Goal: Task Accomplishment & Management: Complete application form

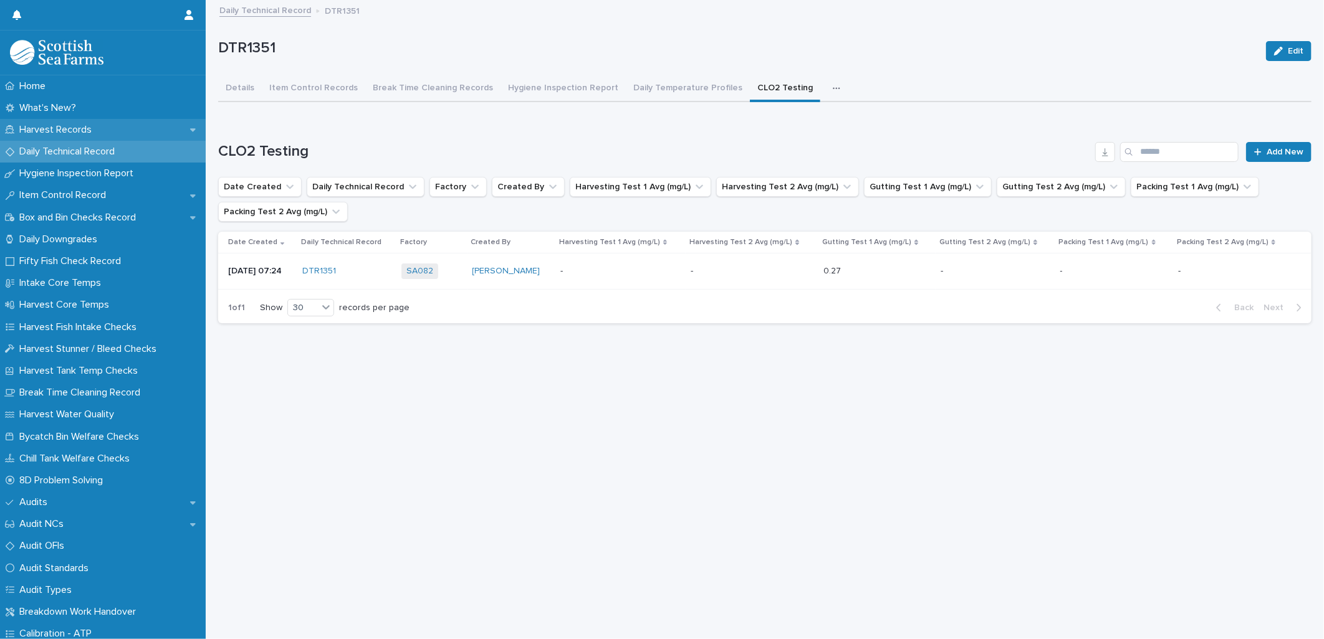
click at [47, 125] on p "Harvest Records" at bounding box center [57, 130] width 87 height 12
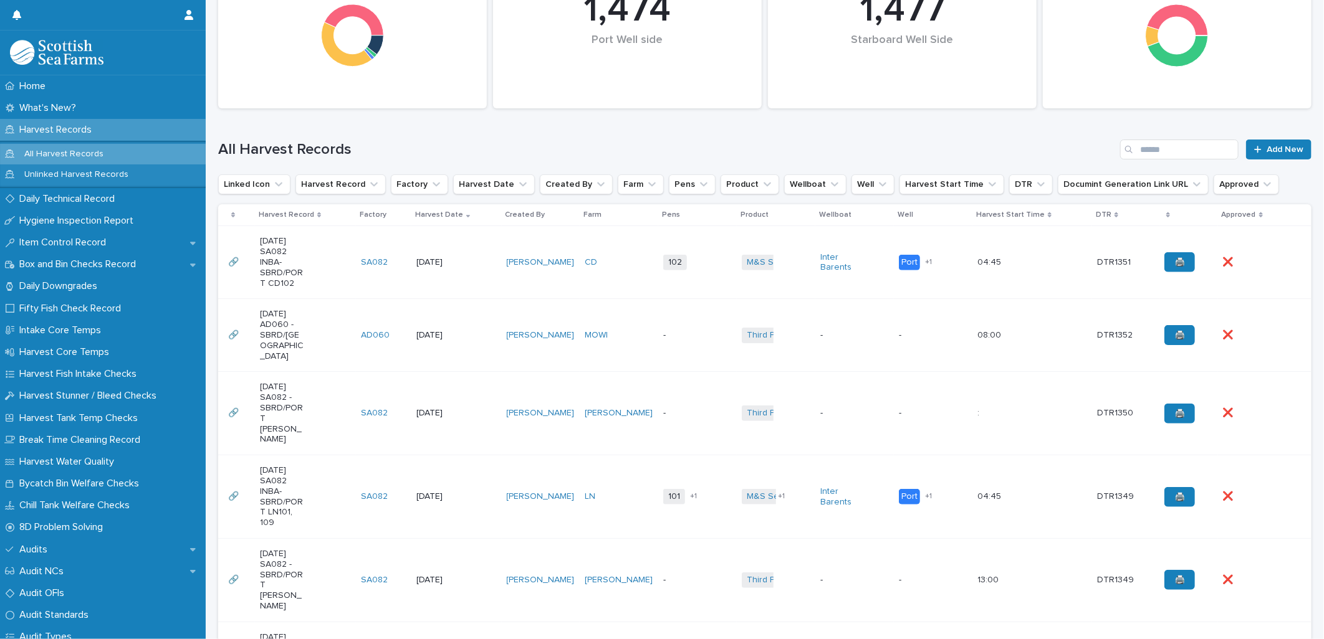
scroll to position [208, 0]
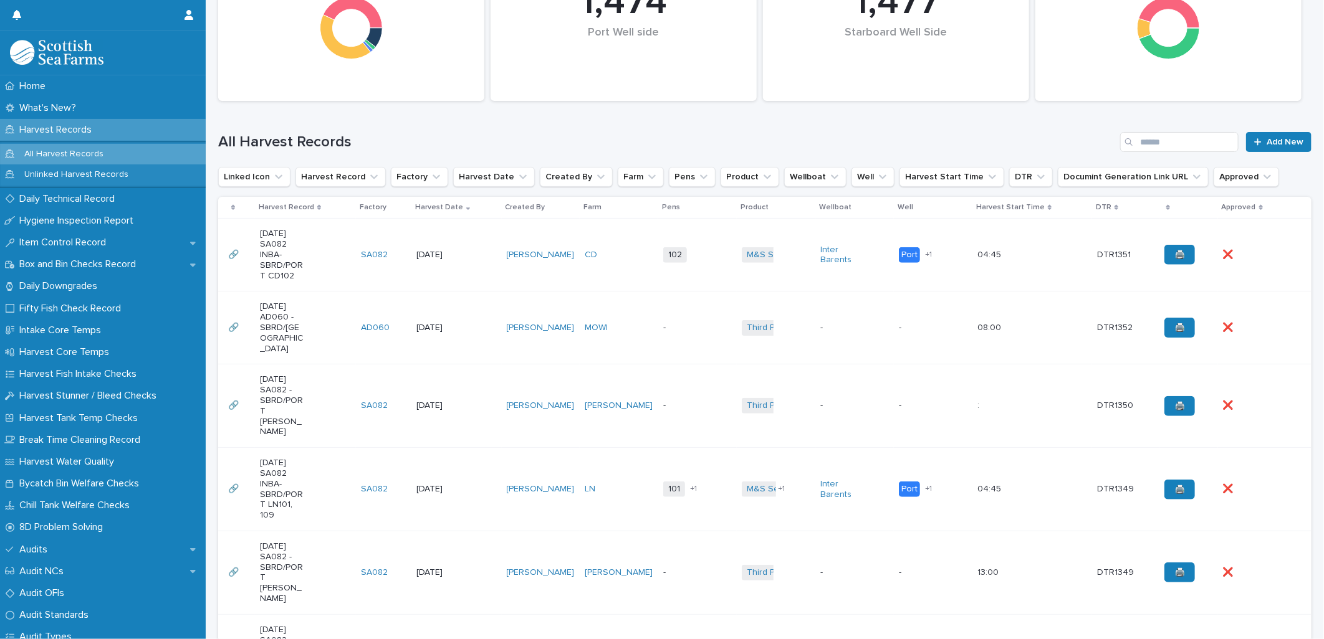
click at [636, 270] on td "CD" at bounding box center [619, 255] width 79 height 73
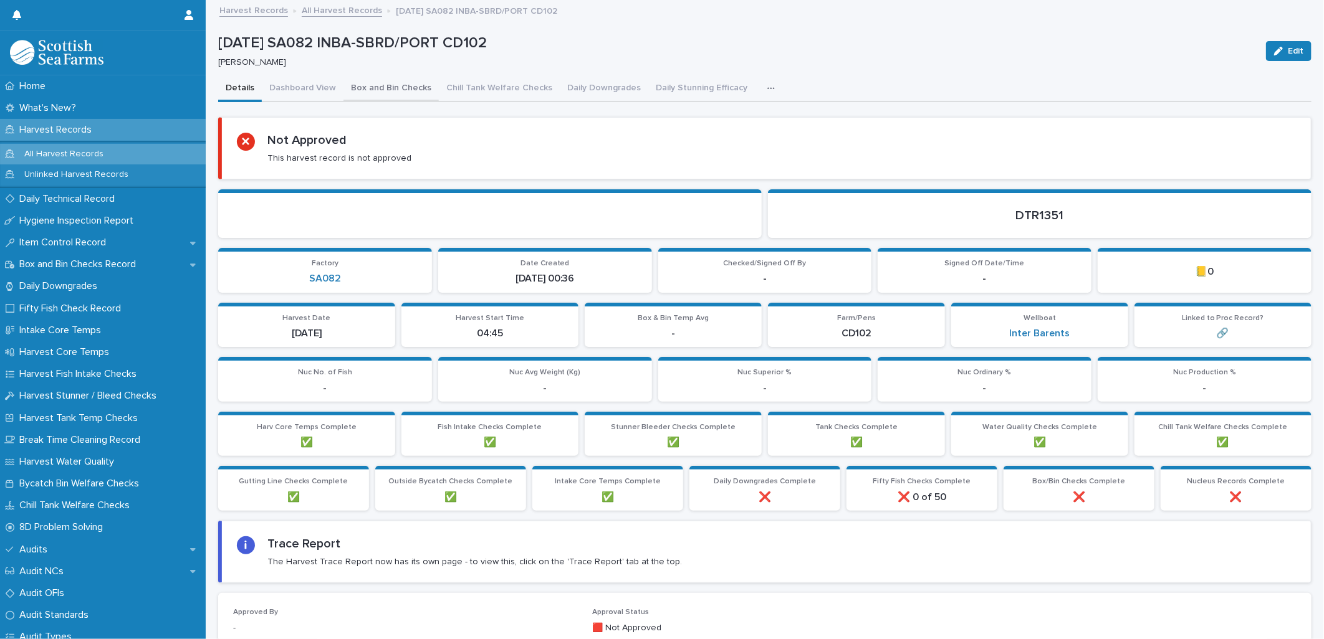
click at [385, 94] on button "Box and Bin Checks" at bounding box center [390, 89] width 95 height 26
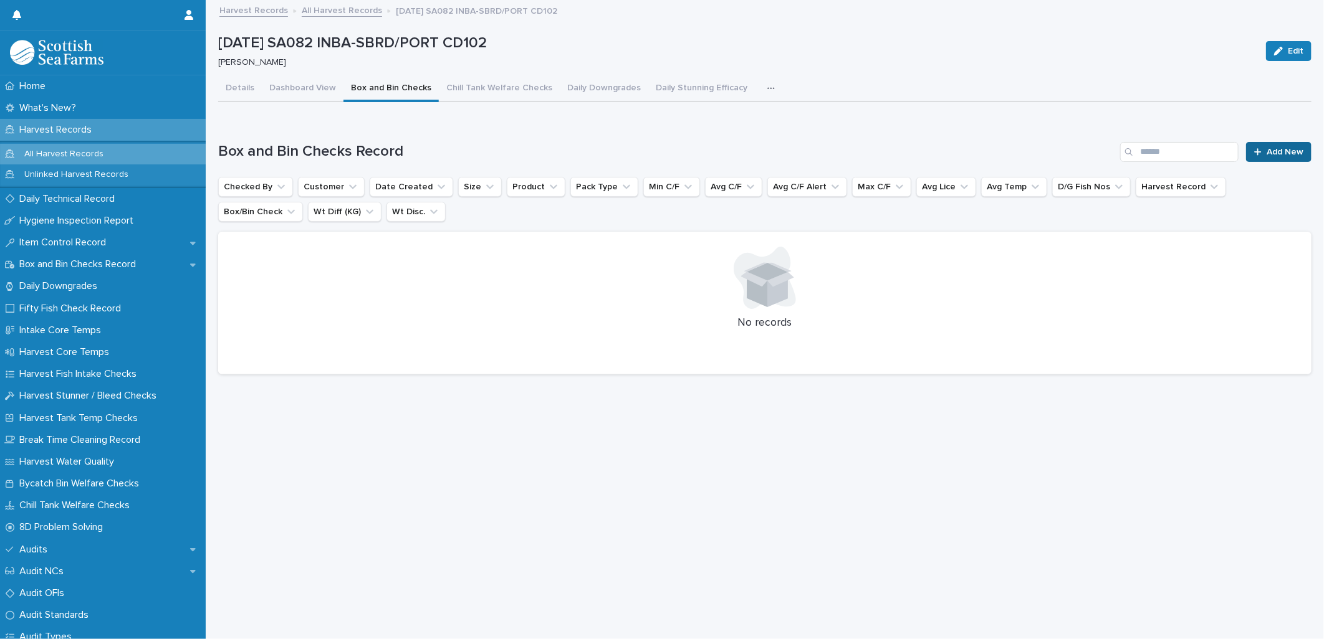
click at [1254, 148] on icon at bounding box center [1257, 152] width 7 height 9
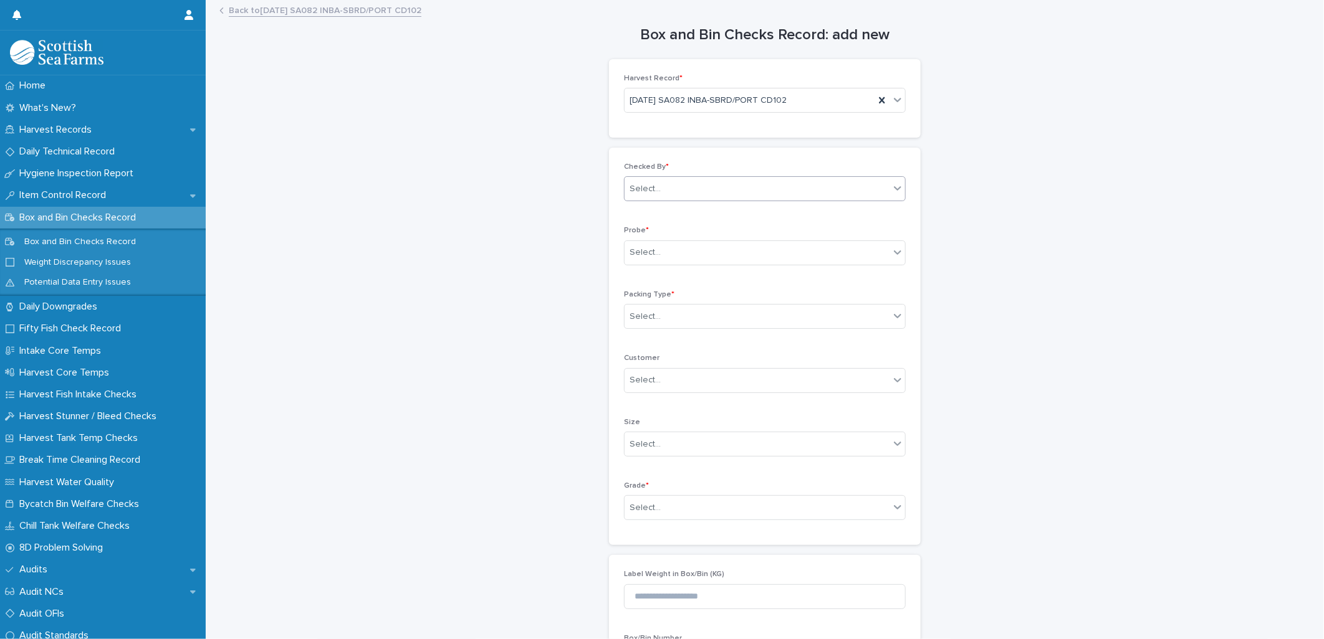
click at [630, 181] on div "Select..." at bounding box center [756, 189] width 265 height 21
type input "****"
click at [664, 256] on div "Select..." at bounding box center [756, 252] width 265 height 21
click at [655, 320] on div "LERW-A" at bounding box center [759, 321] width 280 height 22
click at [651, 322] on div "Select..." at bounding box center [644, 316] width 31 height 13
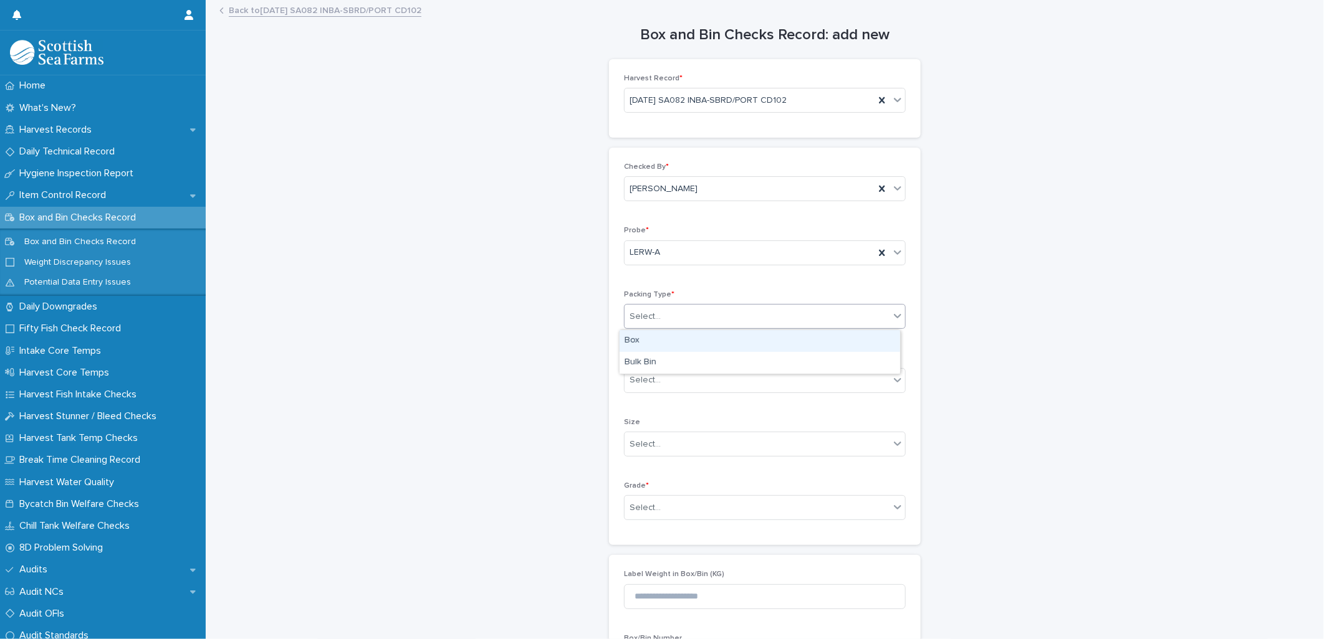
click at [651, 344] on div "Box" at bounding box center [759, 341] width 280 height 22
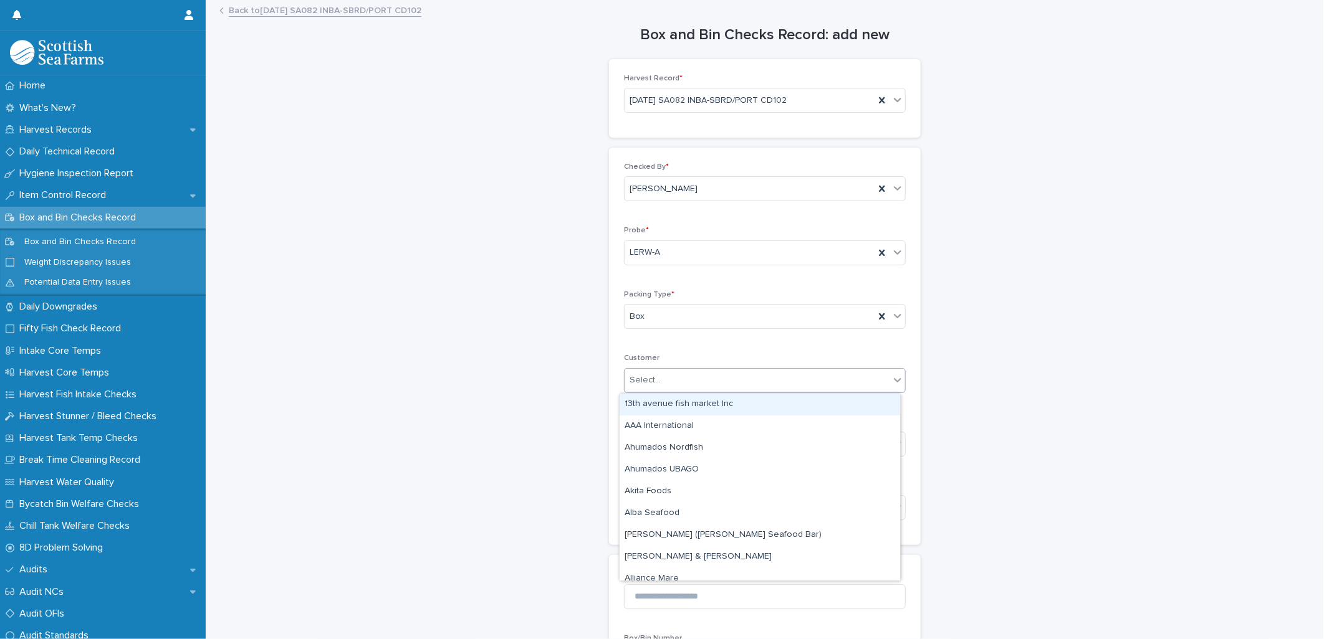
click at [644, 378] on div "Select..." at bounding box center [644, 380] width 31 height 13
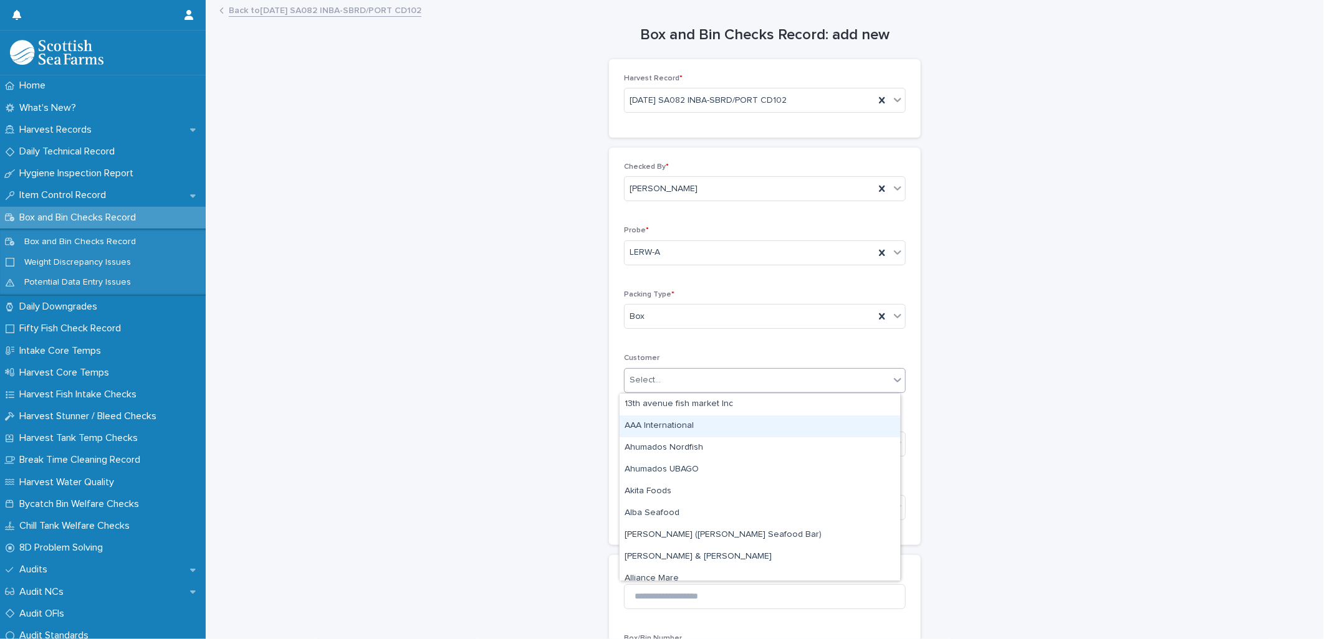
click at [564, 406] on div "Box and Bin Checks Record: add new Loading... Saving… Loading... Saving… Harves…" at bounding box center [764, 430] width 1093 height 859
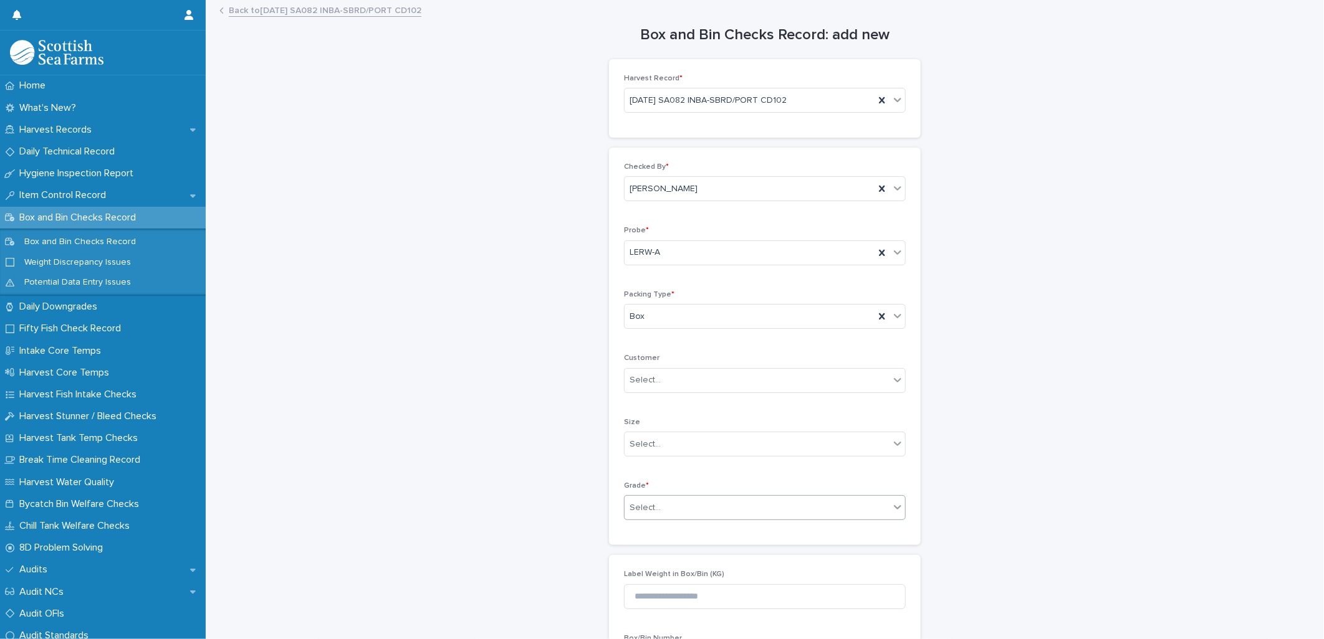
click at [633, 507] on div "Select..." at bounding box center [644, 508] width 31 height 13
click at [639, 578] on div "Superior" at bounding box center [759, 577] width 280 height 22
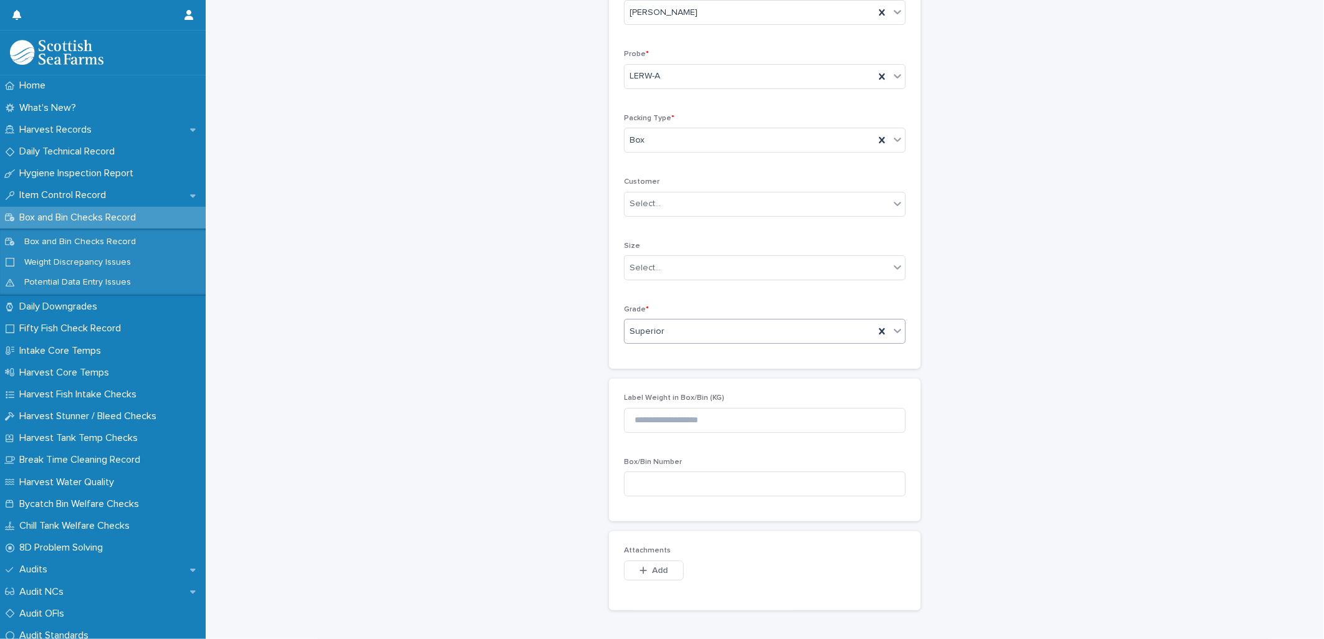
scroll to position [294, 0]
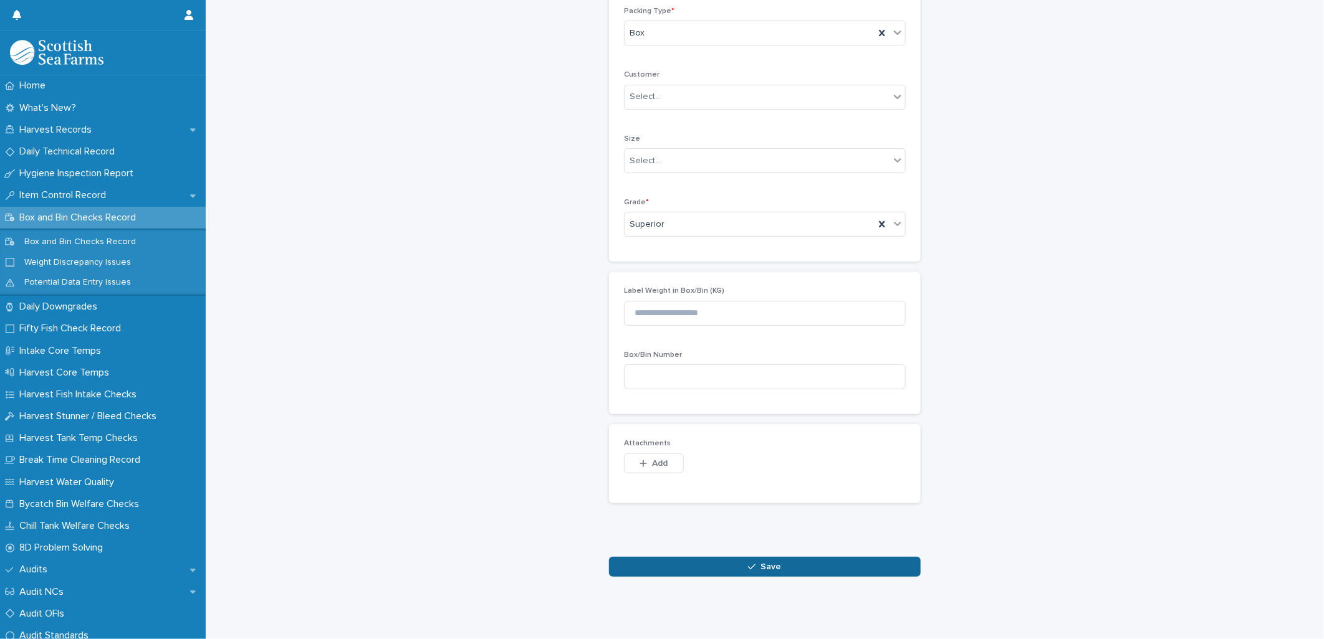
click at [670, 566] on button "Save" at bounding box center [765, 567] width 312 height 20
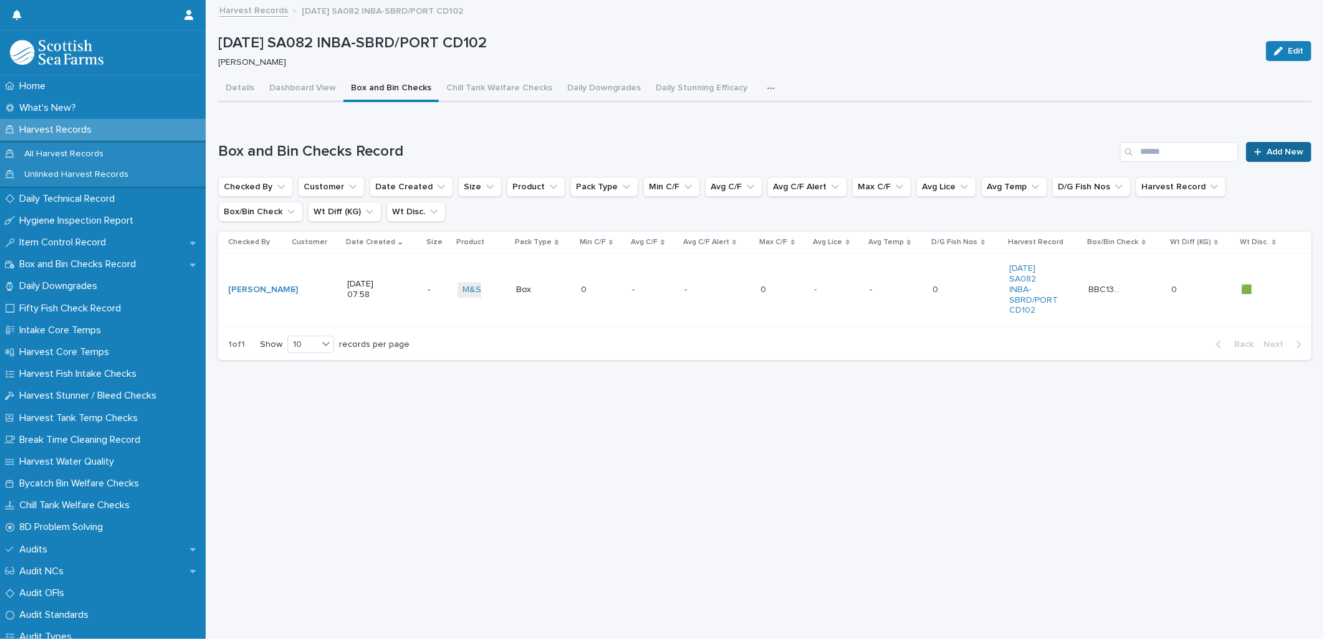
click at [1266, 150] on span "Add New" at bounding box center [1284, 152] width 37 height 9
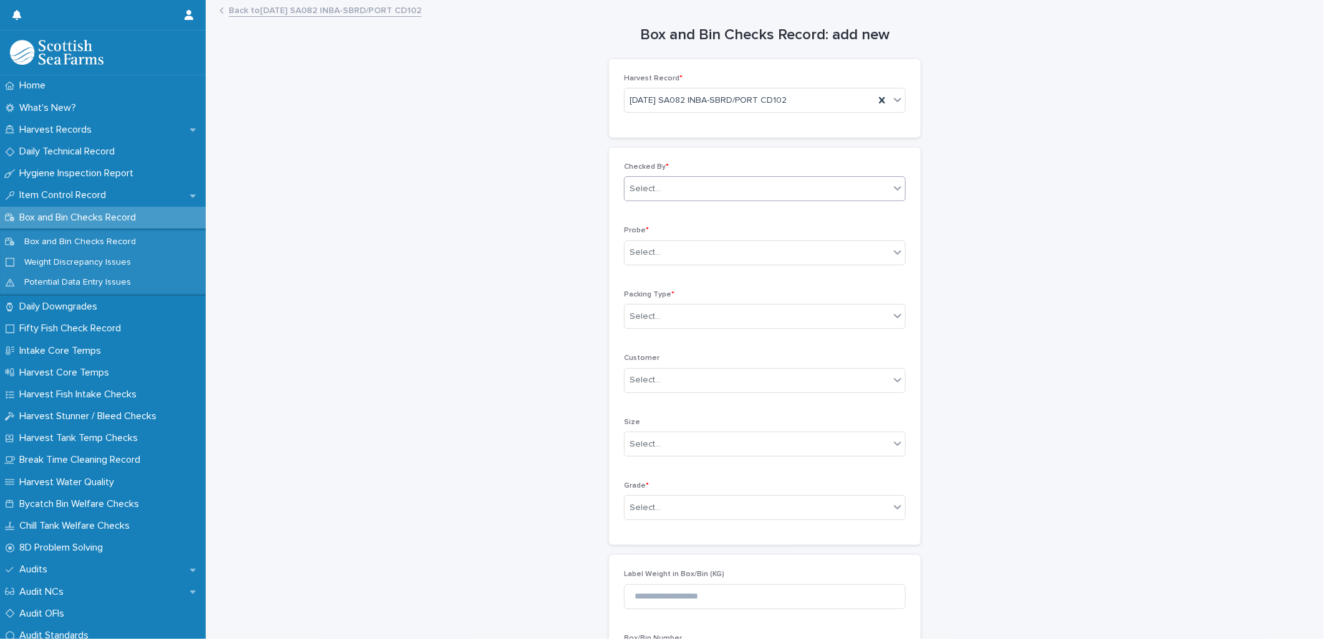
click at [659, 184] on div "Select..." at bounding box center [756, 189] width 265 height 21
type input "*****"
click at [683, 216] on div "[PERSON_NAME]" at bounding box center [759, 214] width 280 height 22
click at [653, 246] on div "Select..." at bounding box center [644, 252] width 31 height 13
click at [651, 325] on div "LERW-A" at bounding box center [759, 321] width 280 height 22
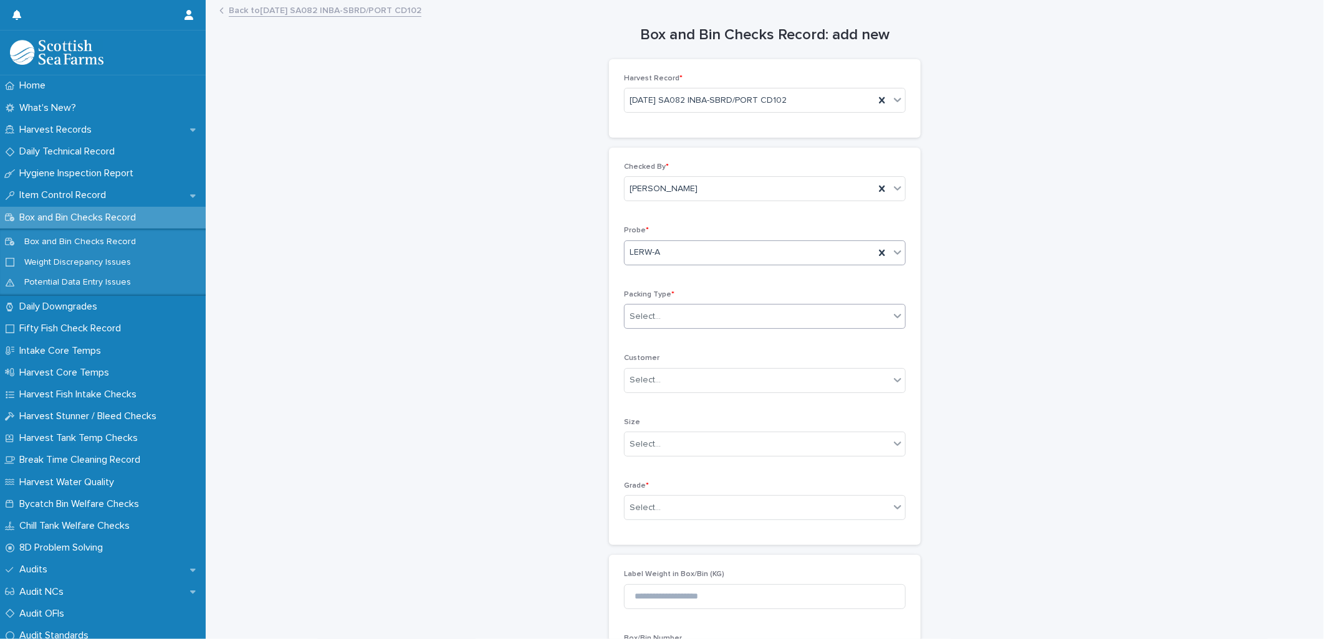
click at [645, 327] on div "Select..." at bounding box center [765, 316] width 282 height 25
click at [643, 340] on div "Box" at bounding box center [759, 341] width 280 height 22
click at [636, 508] on div "Select..." at bounding box center [644, 508] width 31 height 13
click at [637, 578] on div "Superior" at bounding box center [759, 577] width 280 height 22
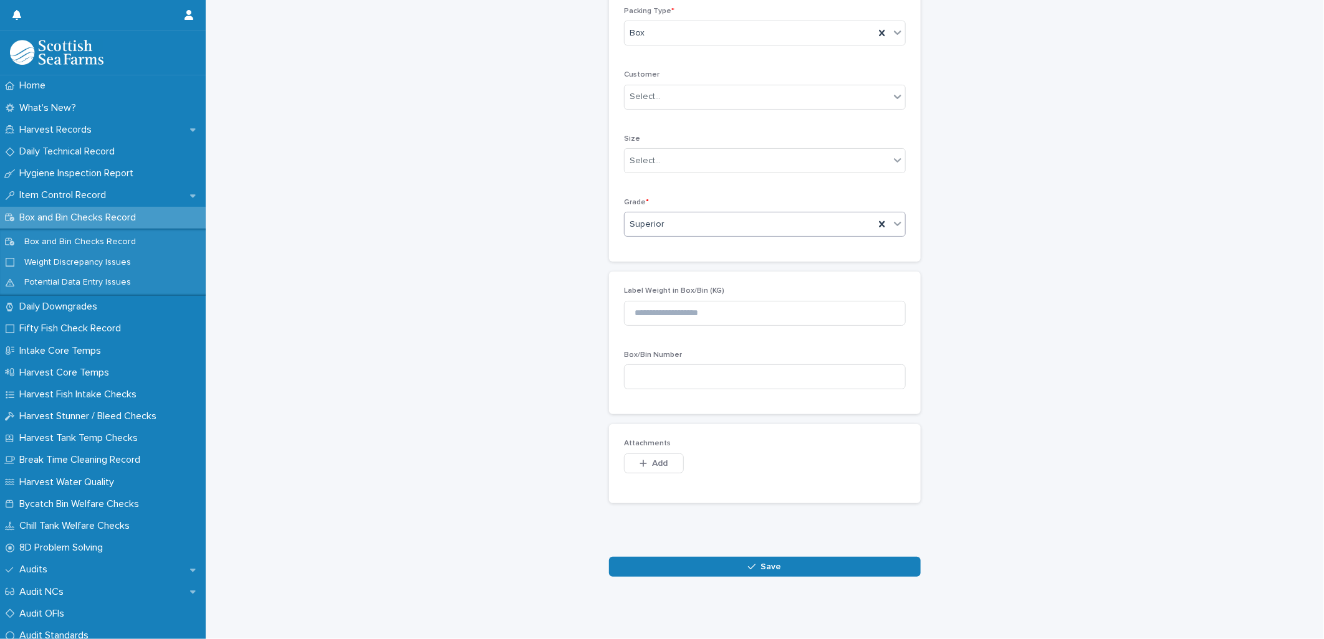
scroll to position [294, 0]
click at [672, 557] on button "Save" at bounding box center [765, 567] width 312 height 20
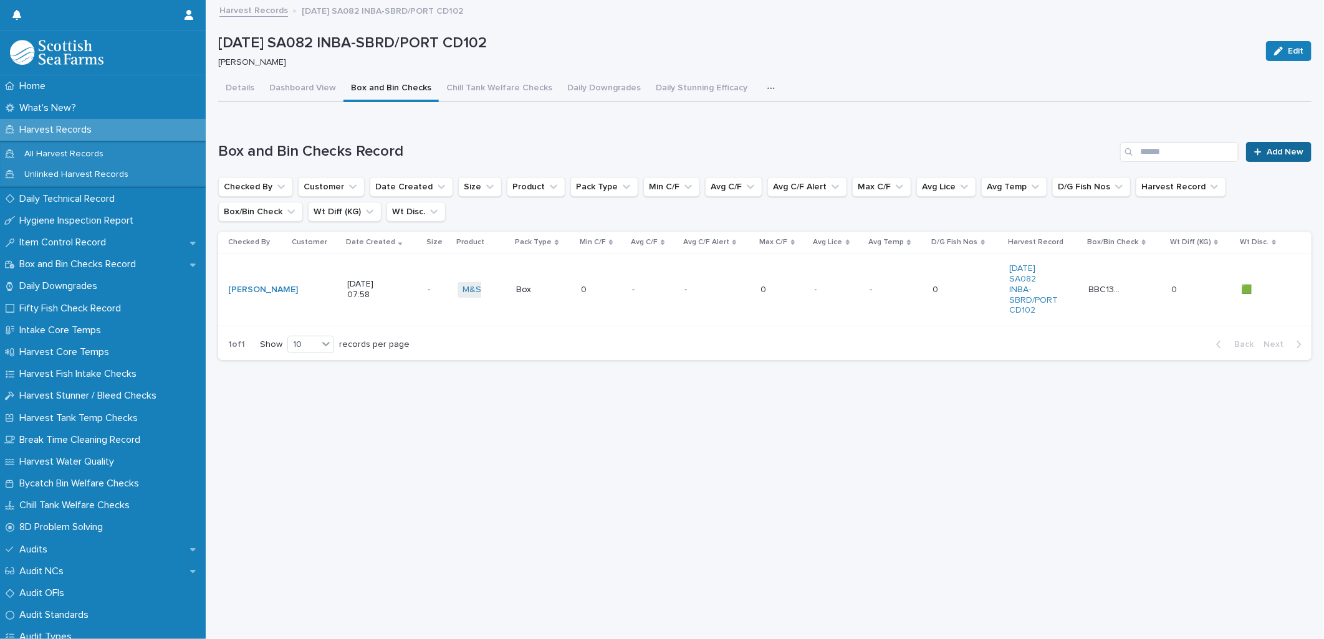
click at [1254, 152] on icon at bounding box center [1257, 151] width 7 height 7
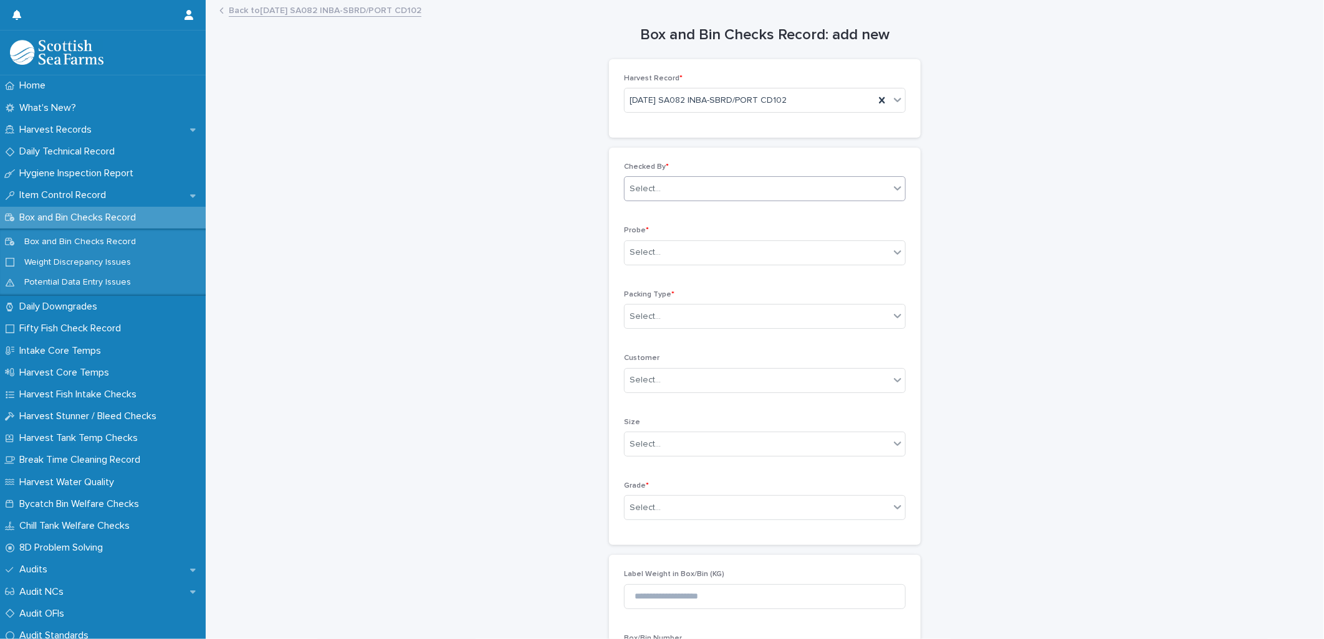
click at [657, 194] on div "Select..." at bounding box center [756, 189] width 265 height 21
type input "*****"
click at [662, 211] on div "[PERSON_NAME]" at bounding box center [759, 214] width 280 height 22
click at [642, 261] on div "Select..." at bounding box center [756, 252] width 265 height 21
click at [650, 324] on div "LERW-A" at bounding box center [759, 321] width 280 height 22
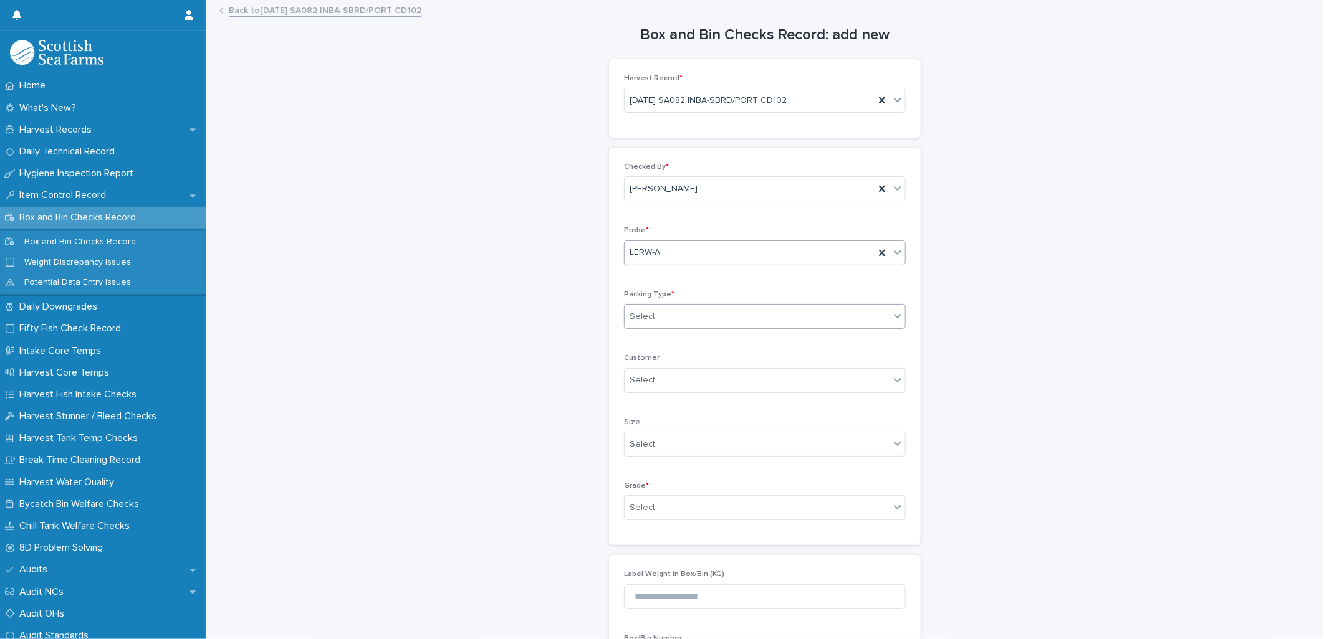
click at [647, 315] on div "Select..." at bounding box center [644, 316] width 31 height 13
click at [648, 340] on div "Box" at bounding box center [759, 341] width 280 height 22
click at [637, 501] on div "Select..." at bounding box center [756, 508] width 265 height 21
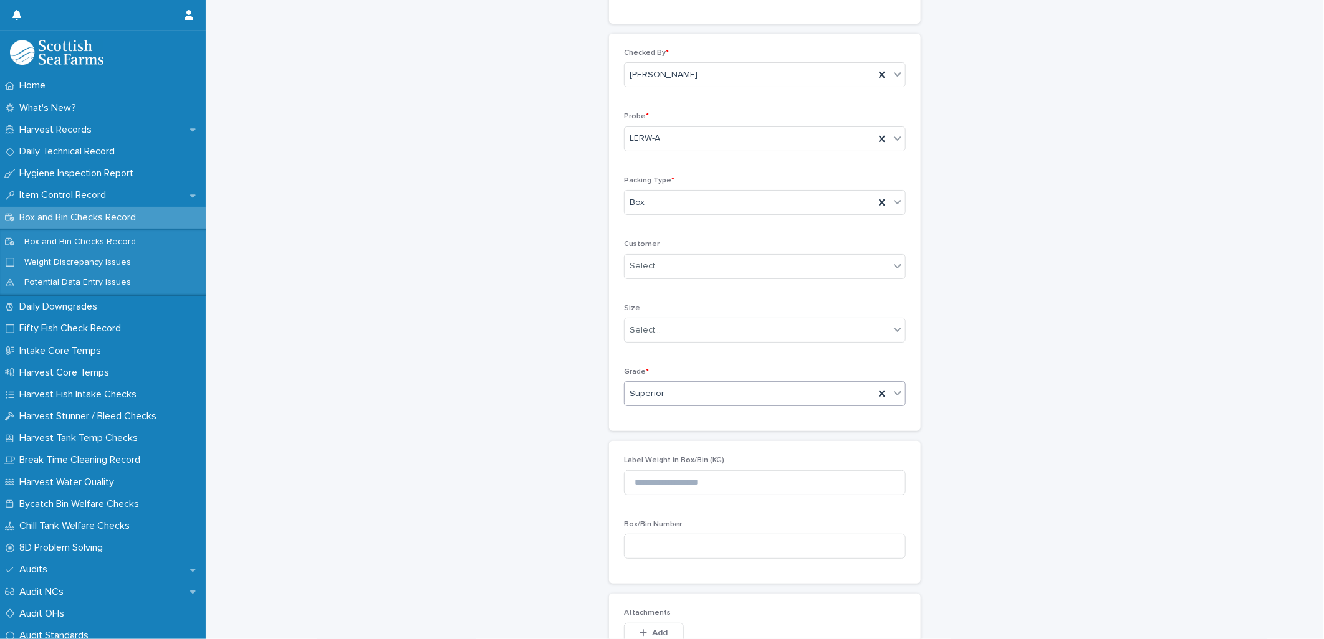
scroll to position [294, 0]
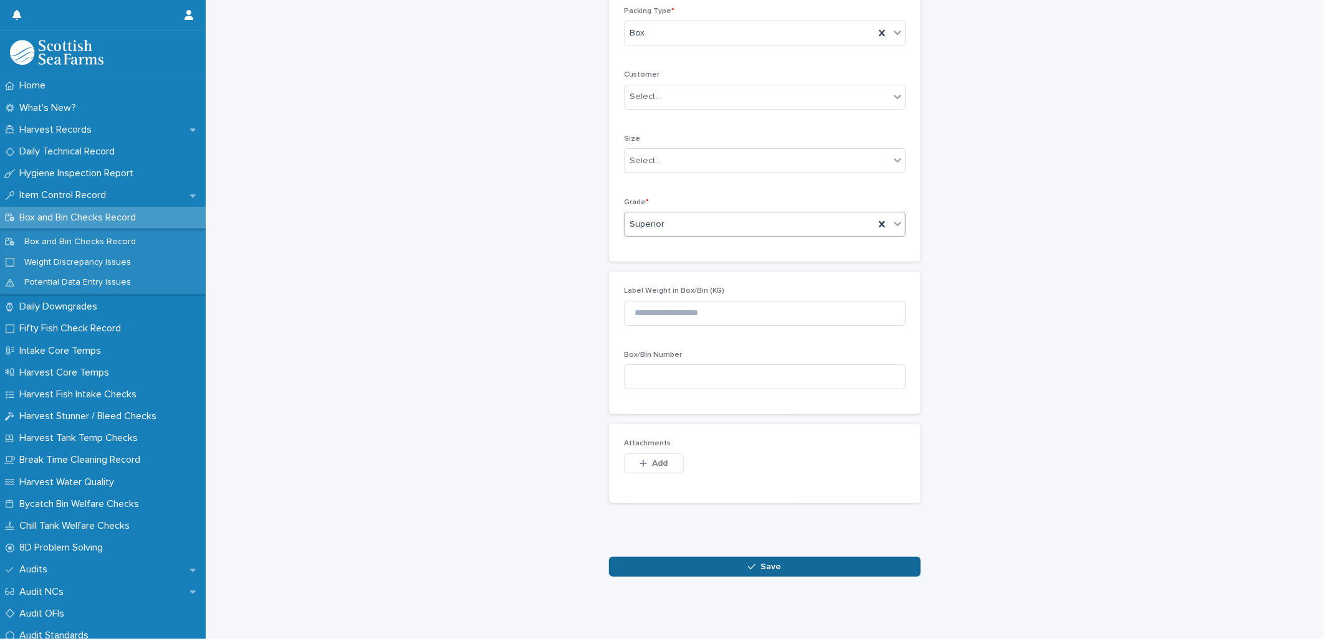
click at [692, 562] on button "Save" at bounding box center [765, 567] width 312 height 20
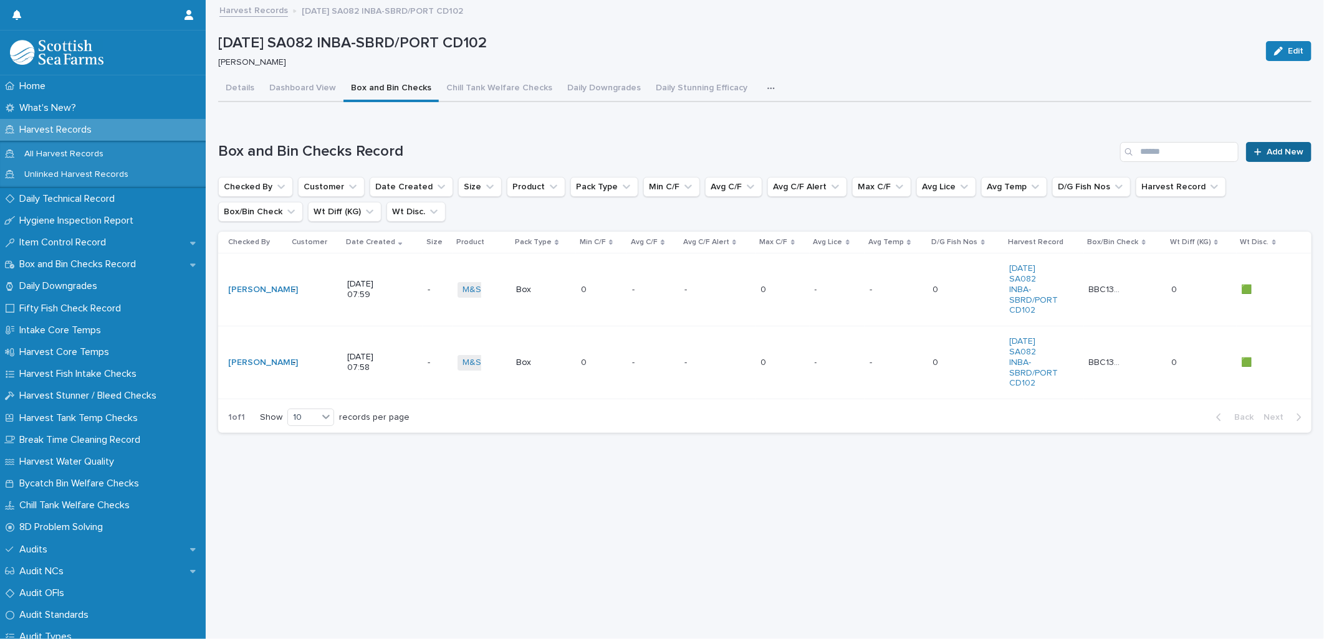
click at [1271, 150] on span "Add New" at bounding box center [1284, 152] width 37 height 9
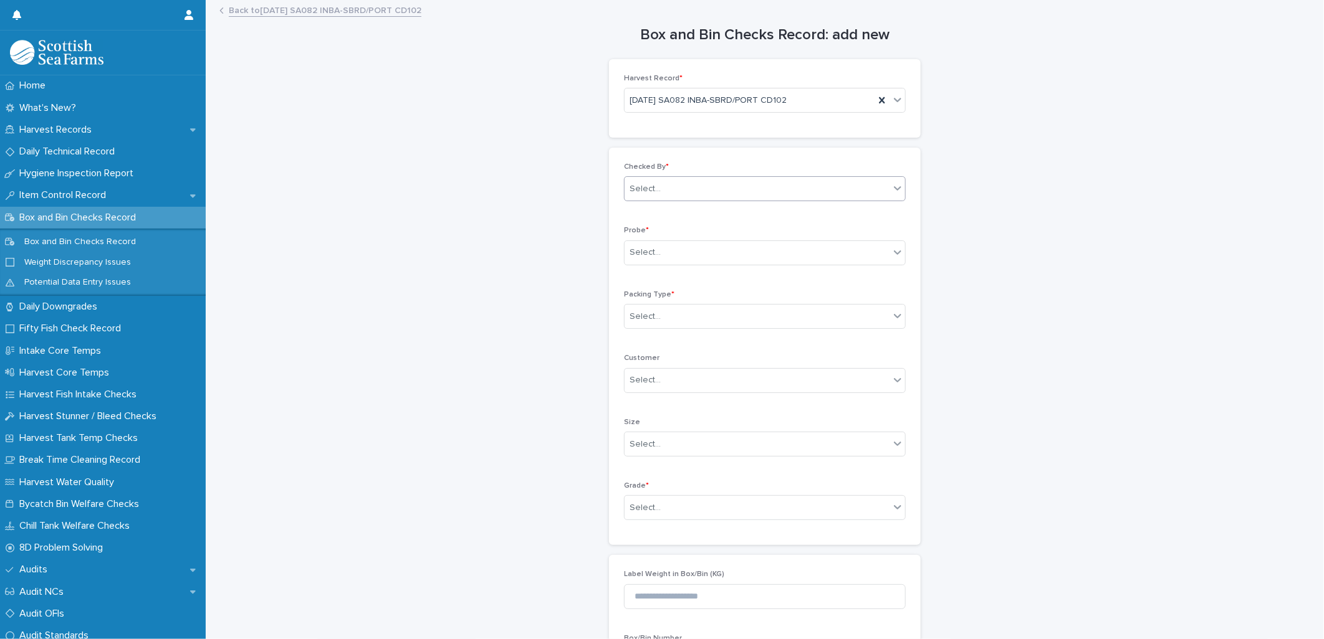
click at [651, 194] on div "Select..." at bounding box center [644, 189] width 31 height 13
type input "*****"
click at [647, 213] on div "[PERSON_NAME]" at bounding box center [759, 214] width 280 height 22
click at [643, 266] on div "Probe * Select..." at bounding box center [765, 250] width 282 height 49
click at [663, 253] on div "Select..." at bounding box center [756, 252] width 265 height 21
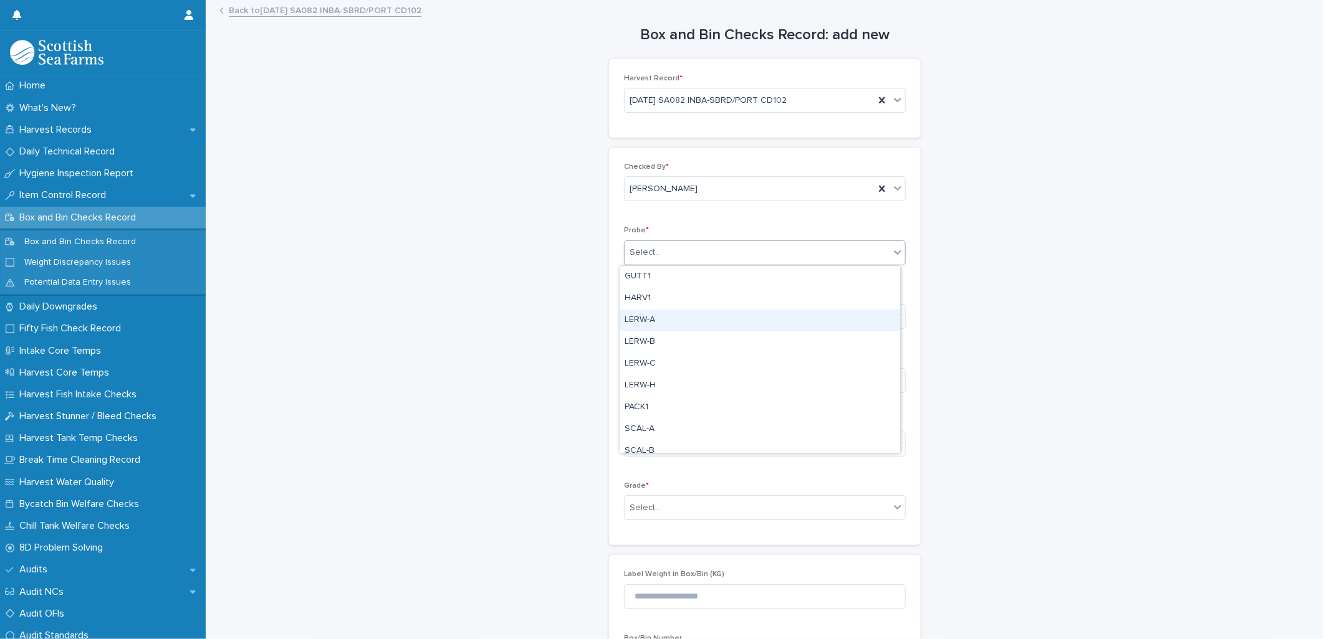
click at [653, 318] on div "LERW-A" at bounding box center [759, 321] width 280 height 22
click at [650, 328] on div "Select..." at bounding box center [765, 316] width 282 height 25
click at [648, 340] on div "Box" at bounding box center [759, 341] width 280 height 22
click at [644, 494] on div "Grade * Select..." at bounding box center [765, 506] width 282 height 49
click at [651, 514] on div "Select..." at bounding box center [644, 508] width 31 height 13
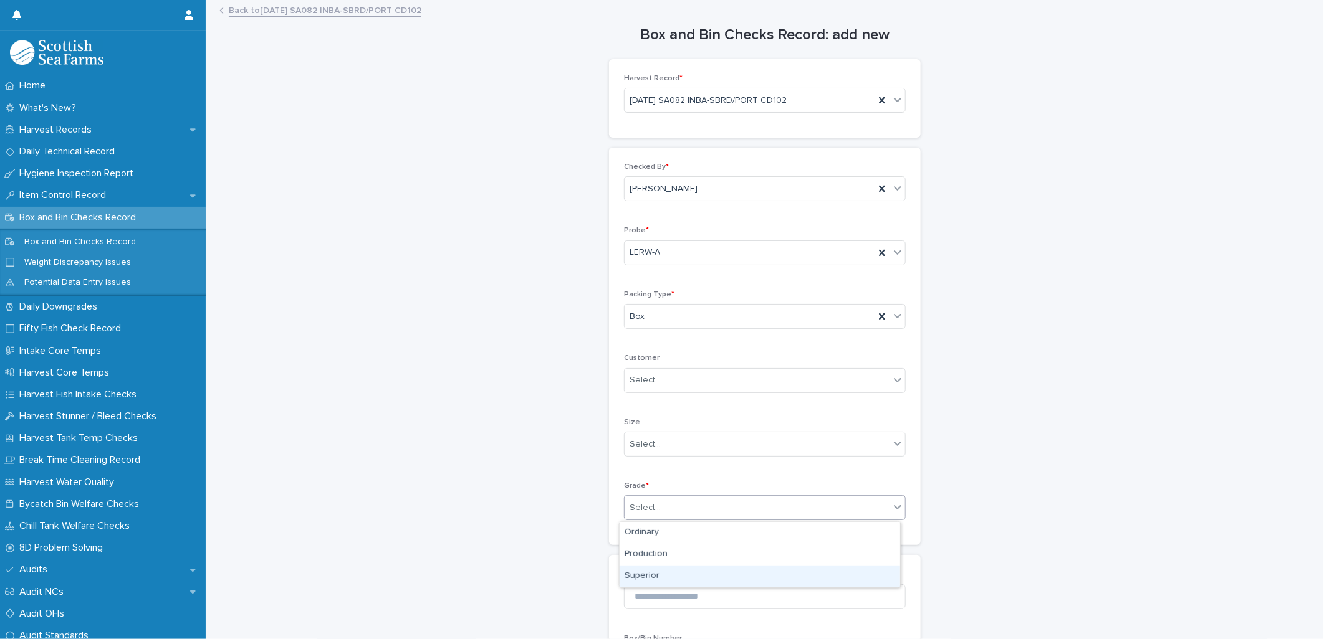
click at [649, 575] on div "Superior" at bounding box center [759, 577] width 280 height 22
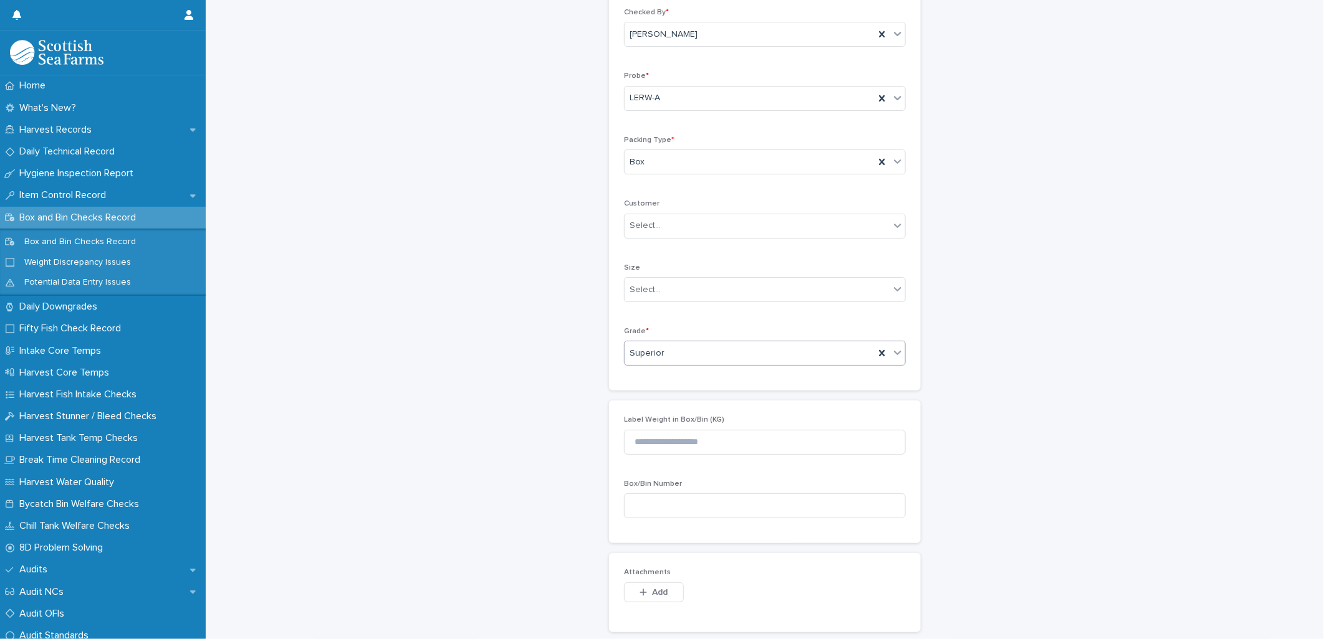
scroll to position [294, 0]
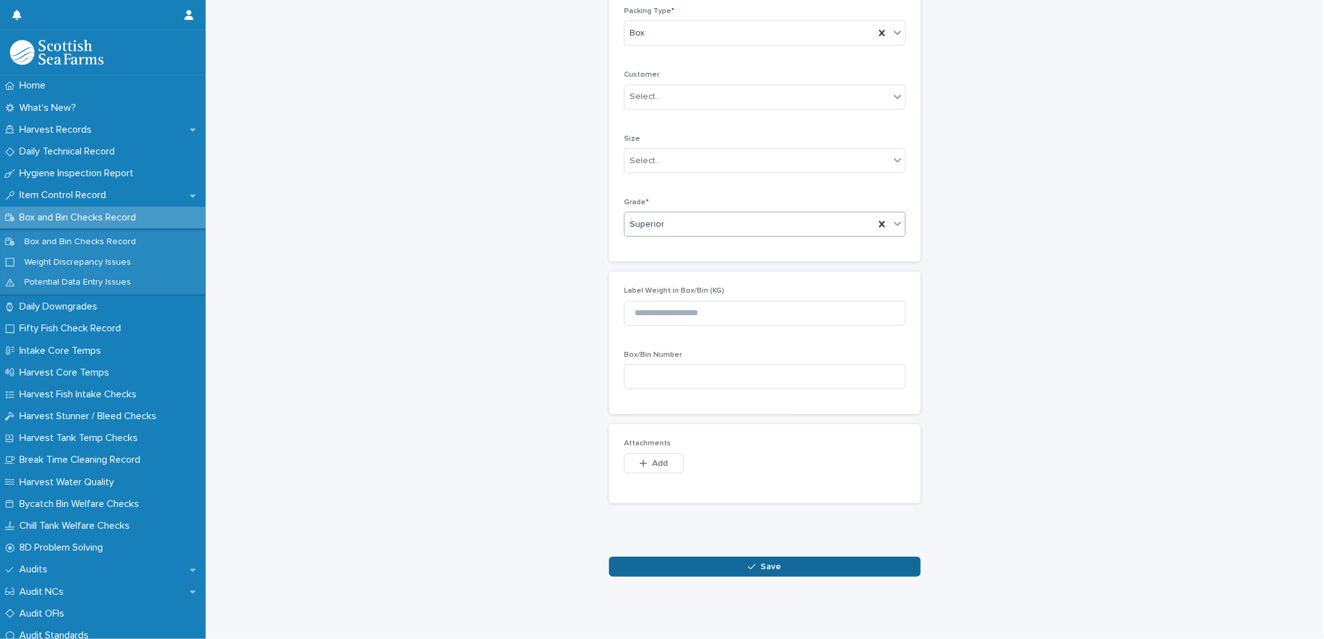
click at [675, 557] on button "Save" at bounding box center [765, 567] width 312 height 20
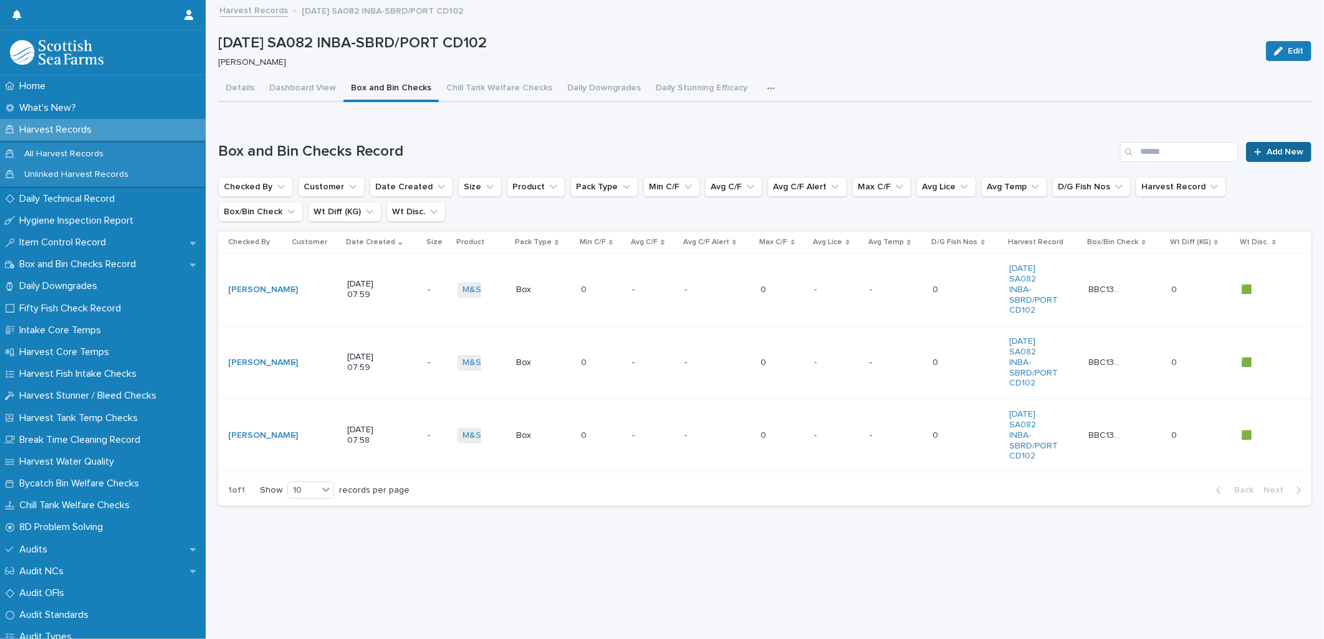
click at [1270, 150] on span "Add New" at bounding box center [1284, 152] width 37 height 9
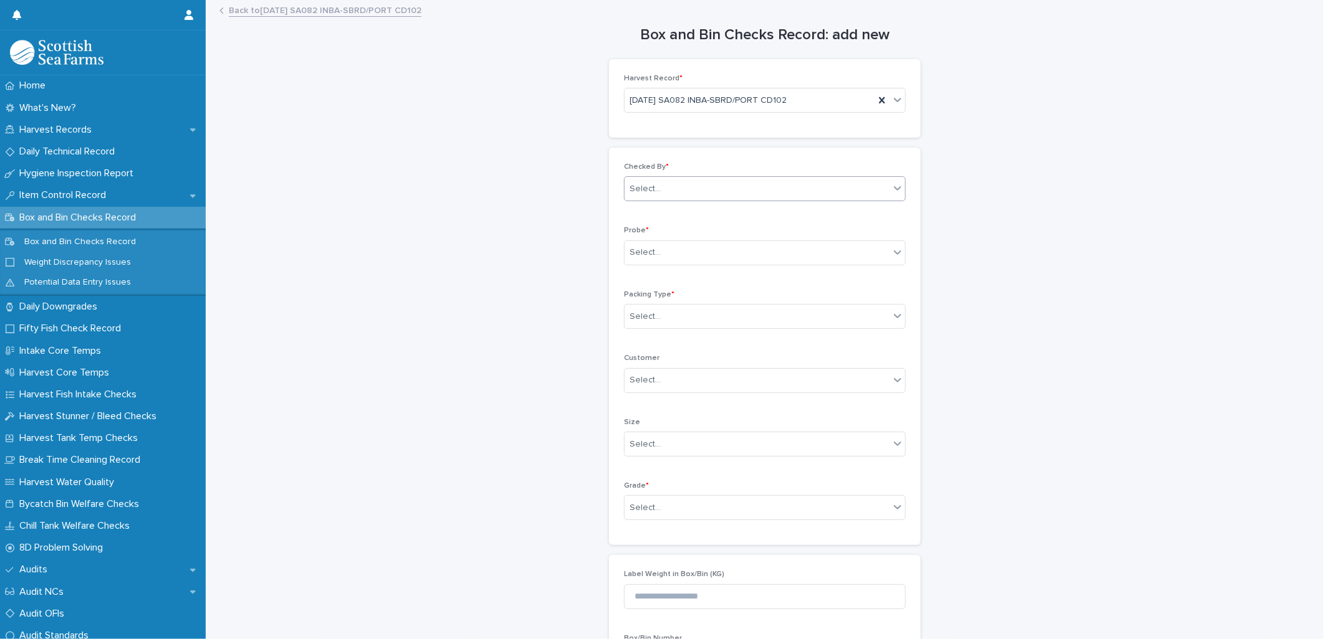
click at [646, 185] on div "Select..." at bounding box center [644, 189] width 31 height 13
type input "*****"
click at [656, 214] on div "[PERSON_NAME]" at bounding box center [759, 214] width 280 height 22
click at [645, 256] on div "Select..." at bounding box center [644, 252] width 31 height 13
click at [664, 320] on div "LERW-A" at bounding box center [759, 321] width 280 height 22
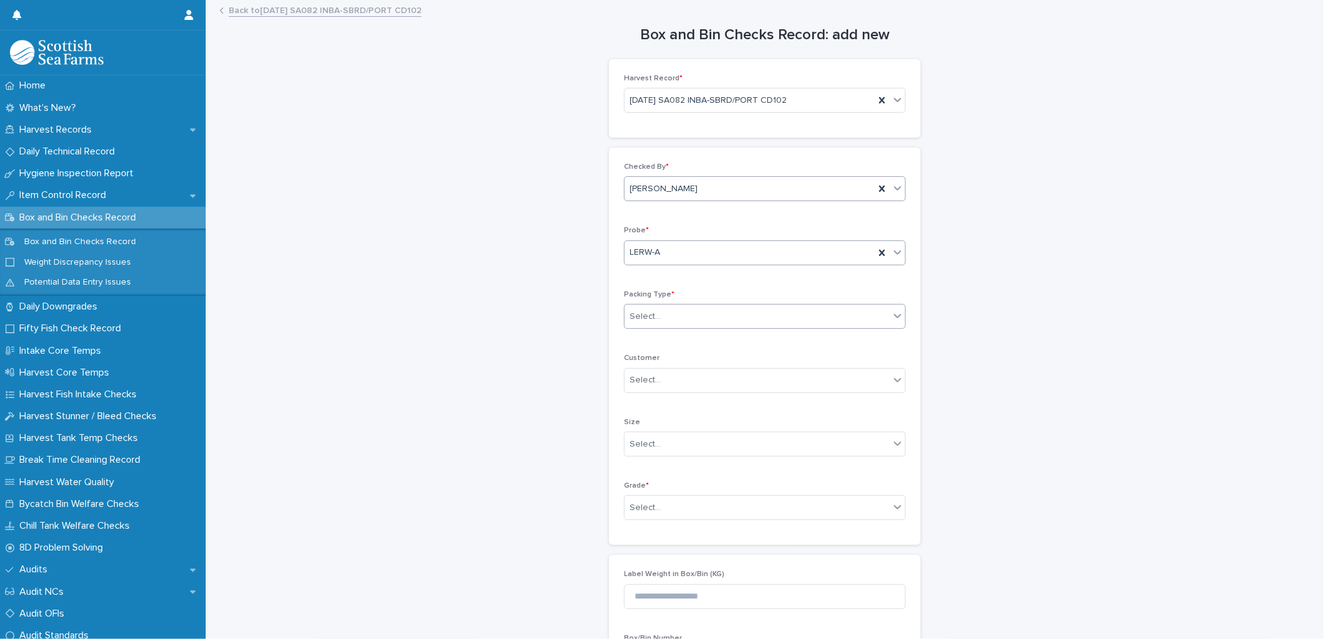
click at [667, 312] on div "Select..." at bounding box center [756, 317] width 265 height 21
click at [651, 344] on div "Box" at bounding box center [759, 341] width 280 height 22
click at [644, 447] on div "Select..." at bounding box center [644, 444] width 31 height 13
click at [557, 443] on div "Box and Bin Checks Record: add new Loading... Saving… Loading... Saving… Harves…" at bounding box center [764, 430] width 1093 height 859
click at [653, 510] on div "Select..." at bounding box center [644, 508] width 31 height 13
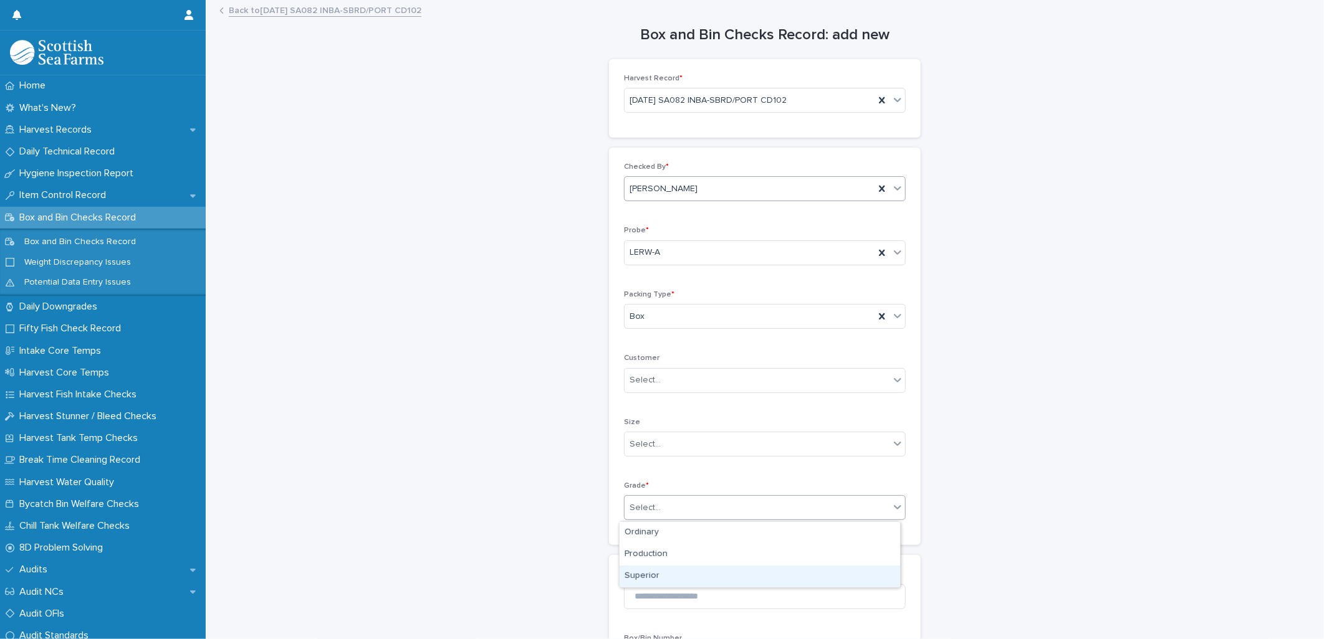
click at [645, 568] on div "Superior" at bounding box center [759, 577] width 280 height 22
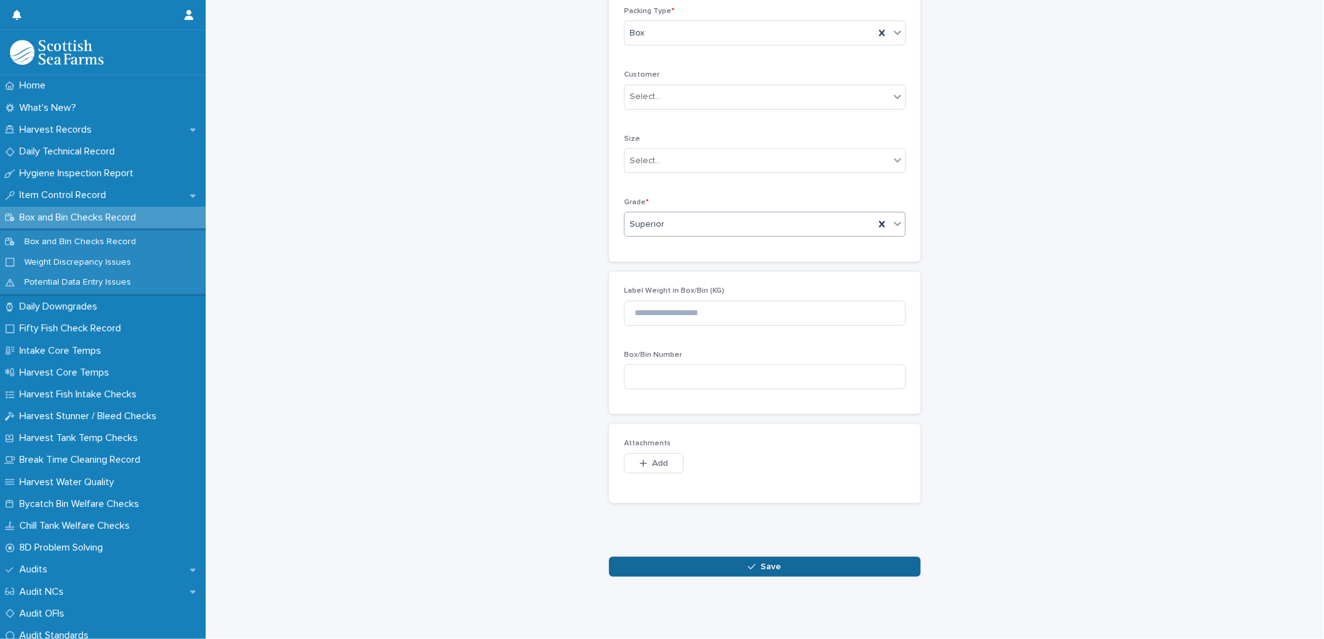
click at [654, 557] on button "Save" at bounding box center [765, 567] width 312 height 20
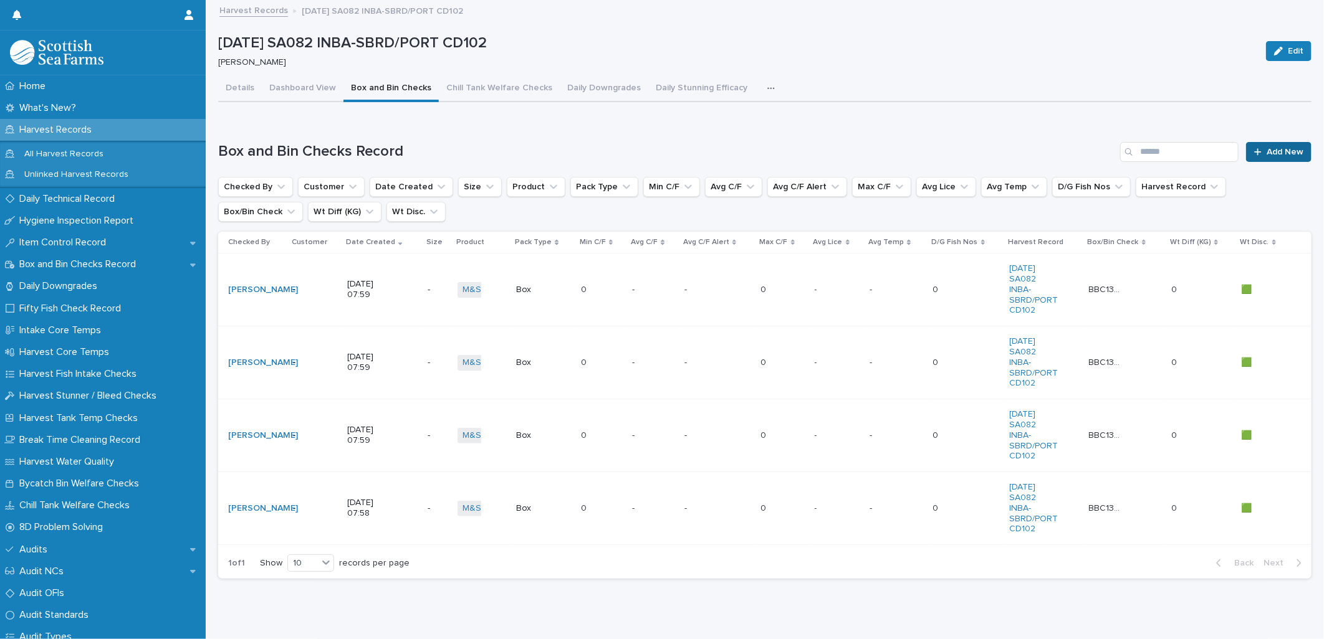
click at [1275, 150] on span "Add New" at bounding box center [1284, 152] width 37 height 9
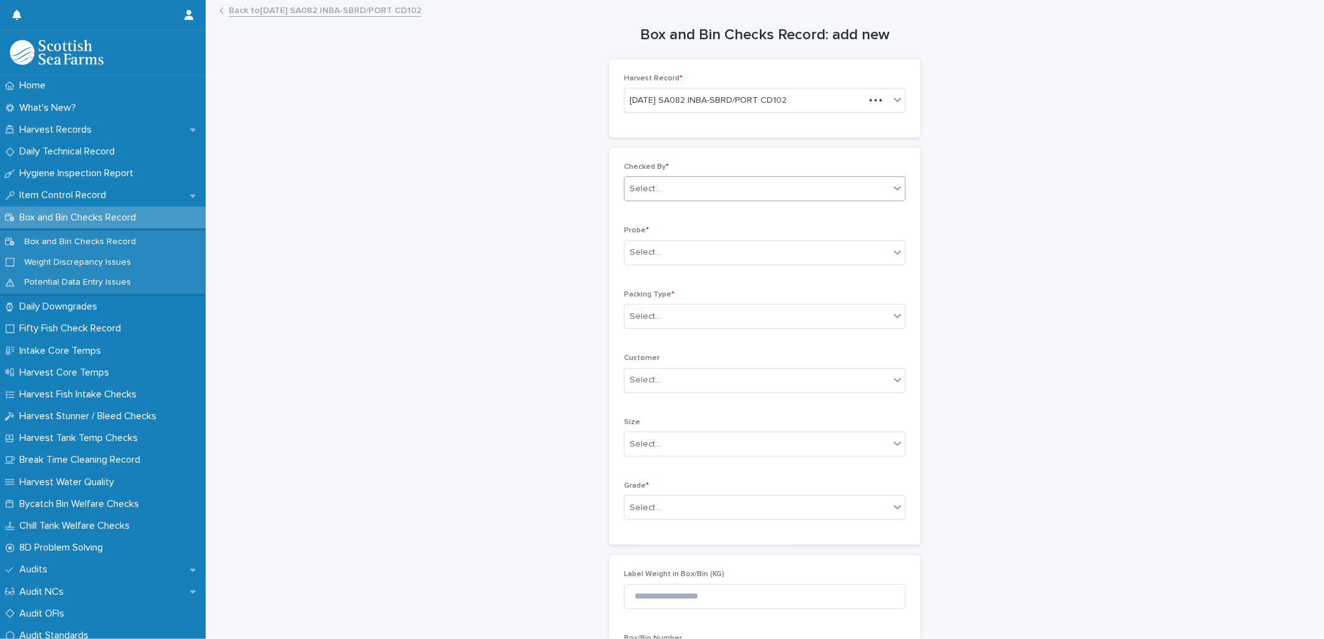
click at [674, 189] on div "Select..." at bounding box center [756, 189] width 265 height 21
type input "*****"
click at [671, 207] on div "[PERSON_NAME]" at bounding box center [759, 214] width 280 height 22
click at [647, 251] on div "Select..." at bounding box center [644, 252] width 31 height 13
click at [651, 323] on div "LERW-A" at bounding box center [759, 321] width 280 height 22
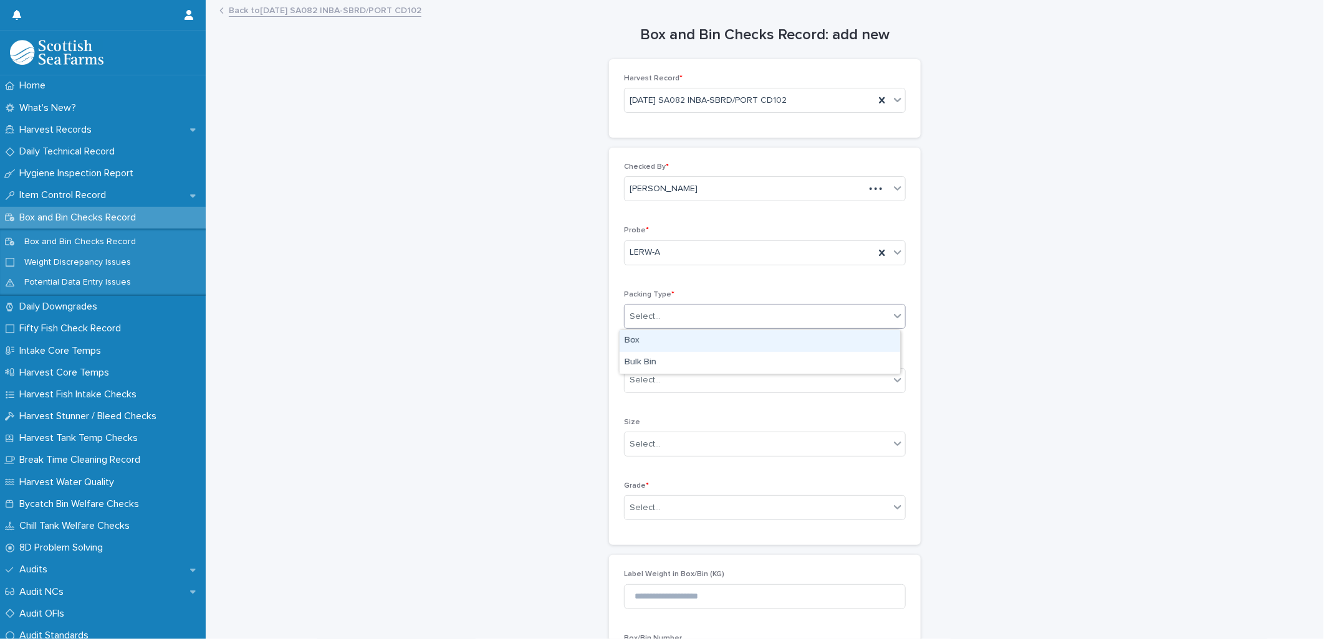
click at [664, 325] on div "Select..." at bounding box center [756, 317] width 265 height 21
click at [649, 340] on div "Box" at bounding box center [759, 341] width 280 height 22
click at [639, 505] on div "Select..." at bounding box center [644, 508] width 31 height 13
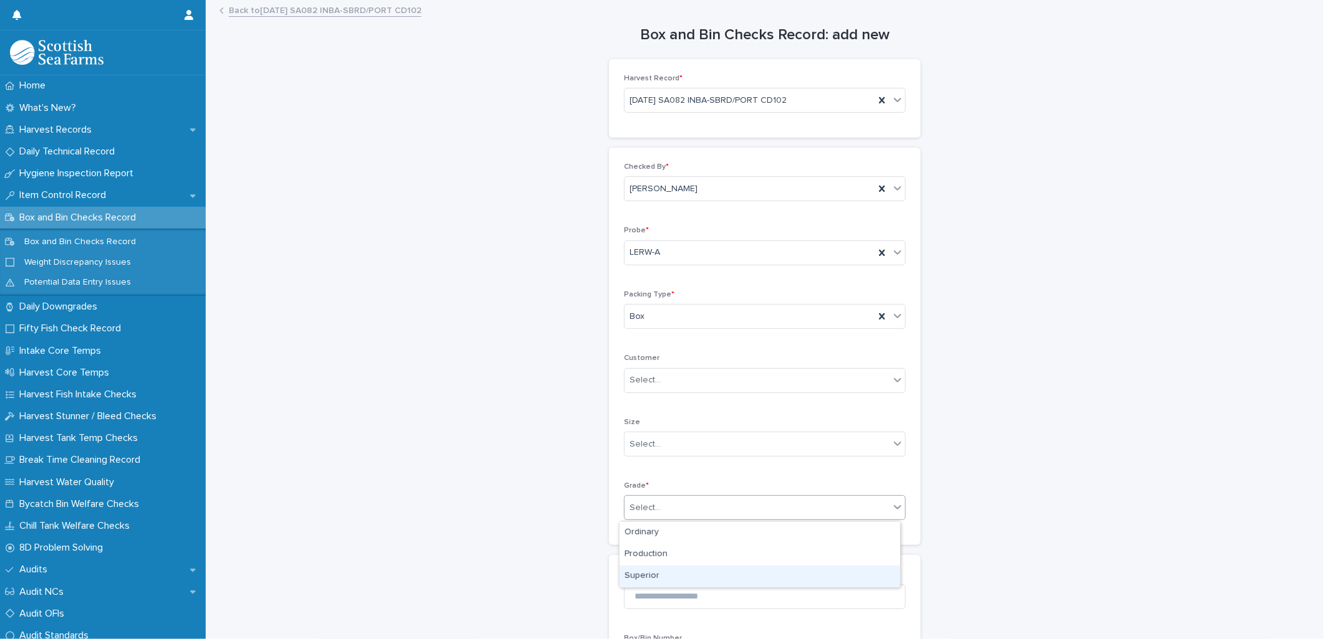
click at [638, 577] on div "Superior" at bounding box center [759, 577] width 280 height 22
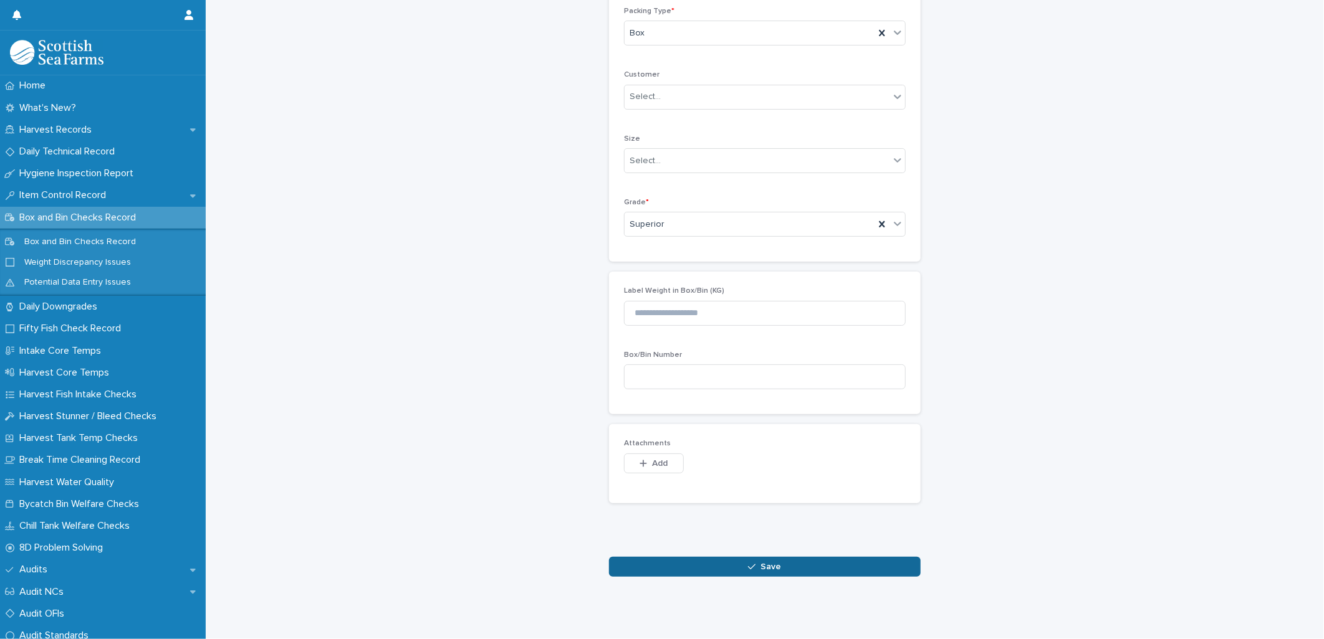
click at [671, 557] on button "Save" at bounding box center [765, 567] width 312 height 20
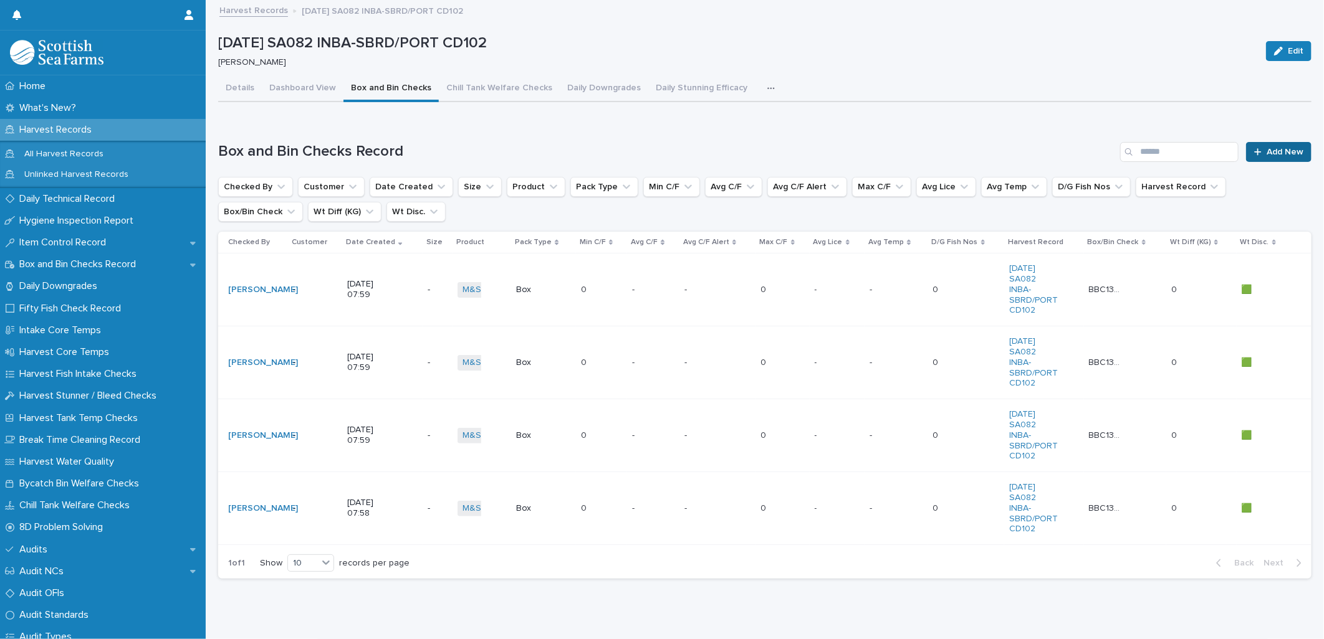
click at [1254, 150] on icon at bounding box center [1257, 152] width 7 height 9
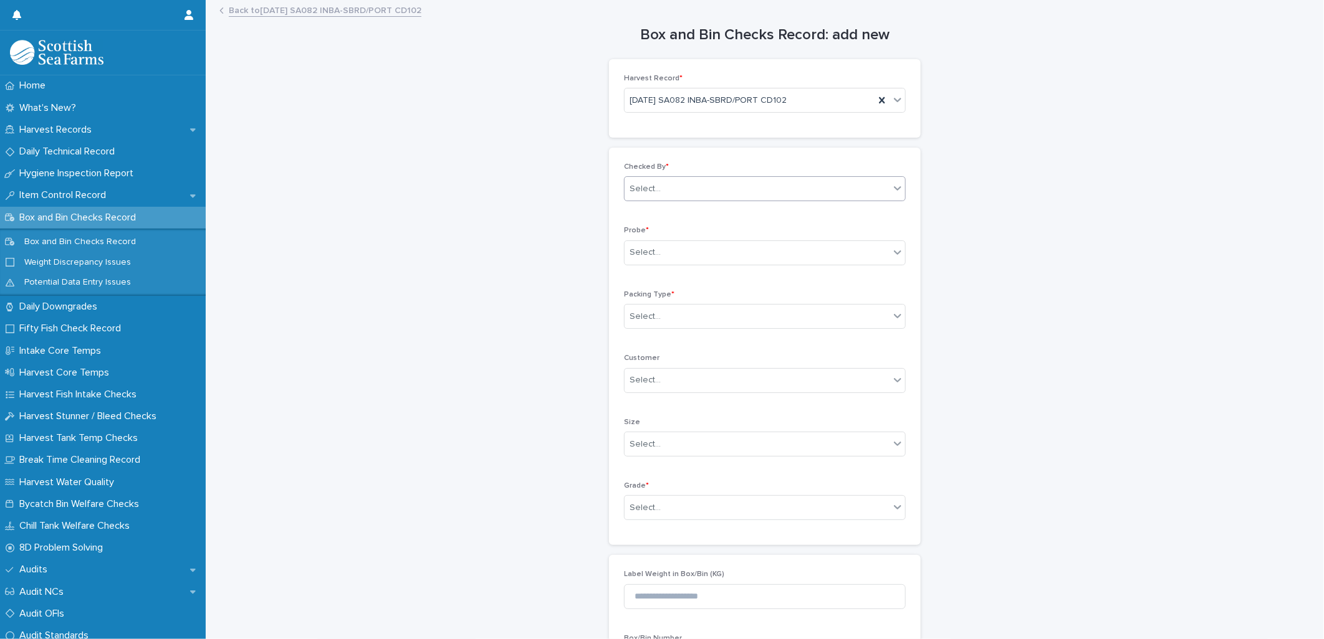
click at [651, 191] on div "Select..." at bounding box center [644, 189] width 31 height 13
type input "*****"
click at [669, 217] on div "[PERSON_NAME]" at bounding box center [759, 214] width 280 height 22
click at [653, 256] on div "Select..." at bounding box center [644, 252] width 31 height 13
click at [657, 319] on div "LERW-A" at bounding box center [759, 321] width 280 height 22
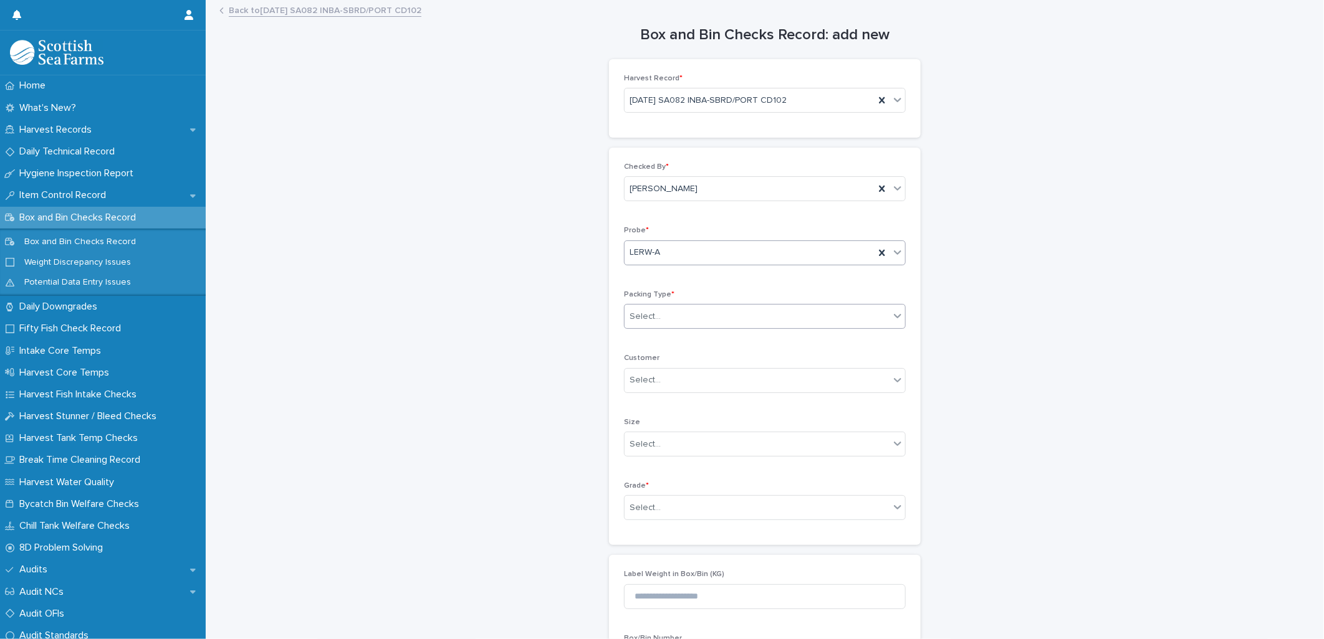
click at [649, 319] on div "Select..." at bounding box center [644, 316] width 31 height 13
drag, startPoint x: 646, startPoint y: 343, endPoint x: 659, endPoint y: 338, distance: 14.2
click at [646, 343] on div "Box" at bounding box center [759, 341] width 280 height 22
click at [638, 507] on div "Select..." at bounding box center [644, 508] width 31 height 13
click at [634, 580] on div "Superior" at bounding box center [759, 577] width 280 height 22
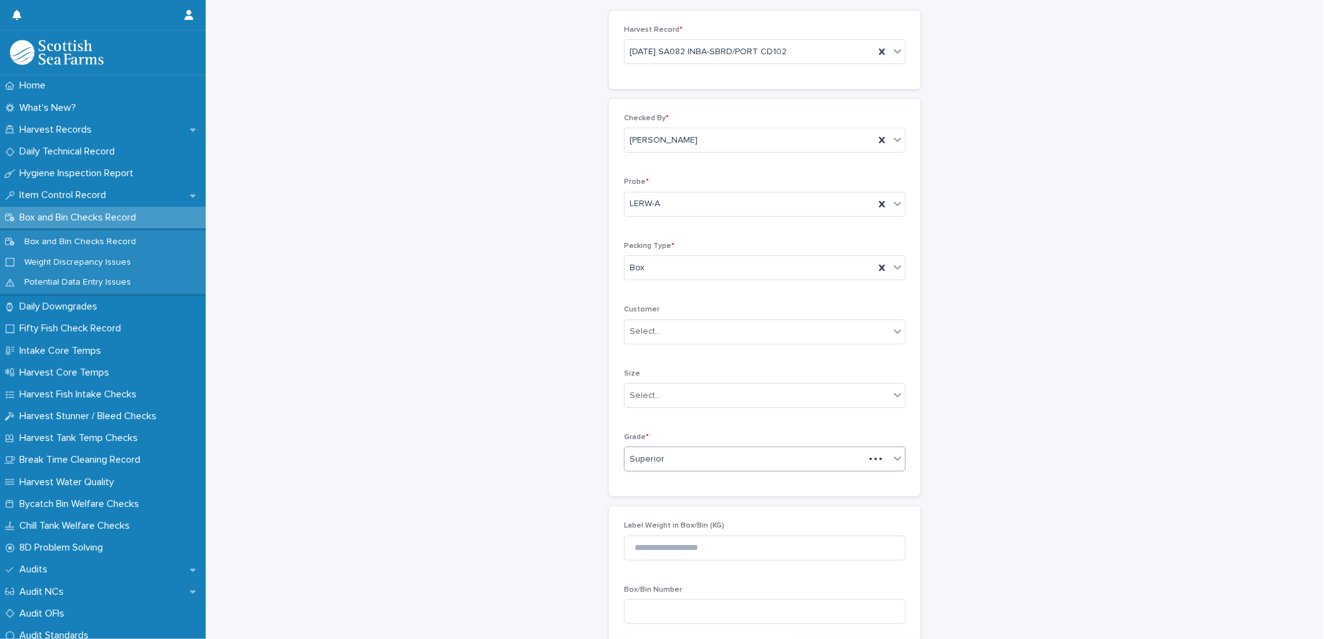
scroll to position [294, 0]
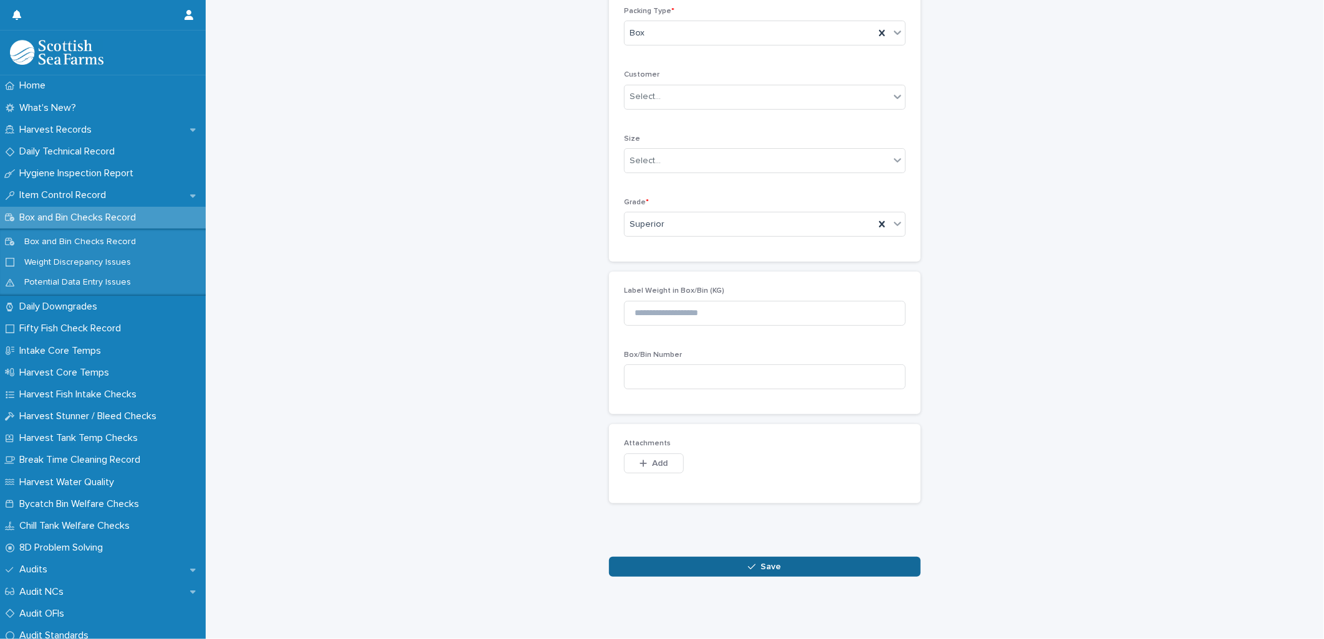
click at [664, 562] on button "Save" at bounding box center [765, 567] width 312 height 20
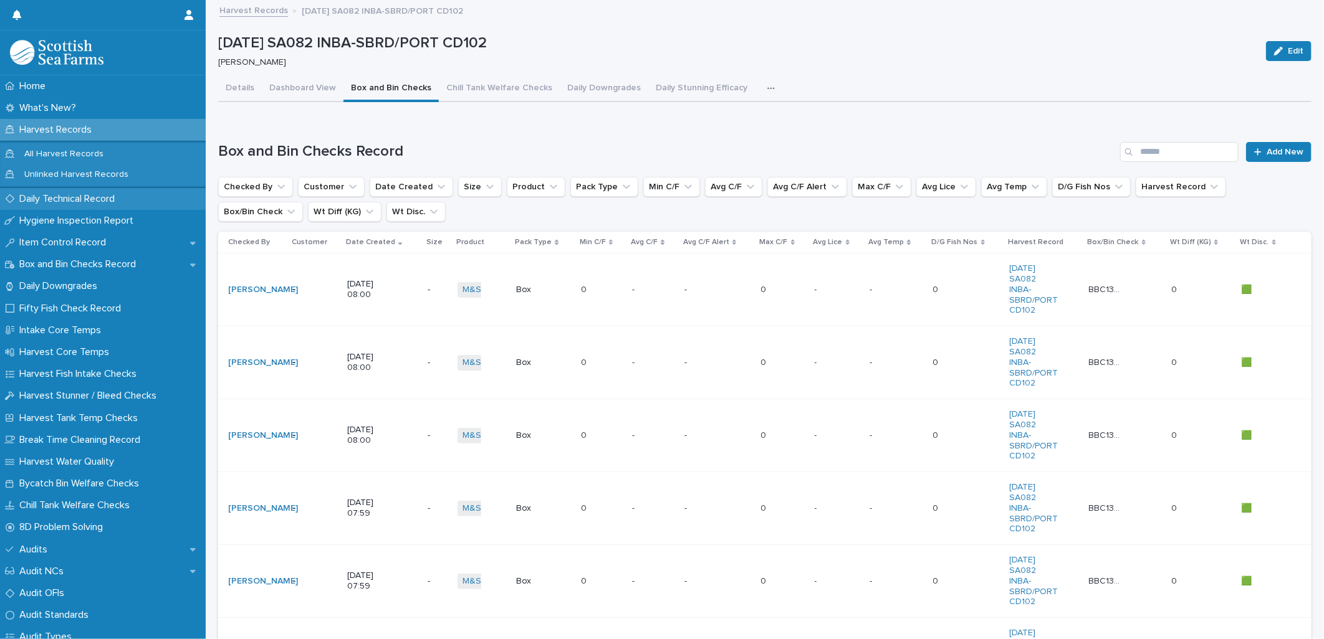
click at [61, 199] on p "Daily Technical Record" at bounding box center [69, 199] width 110 height 12
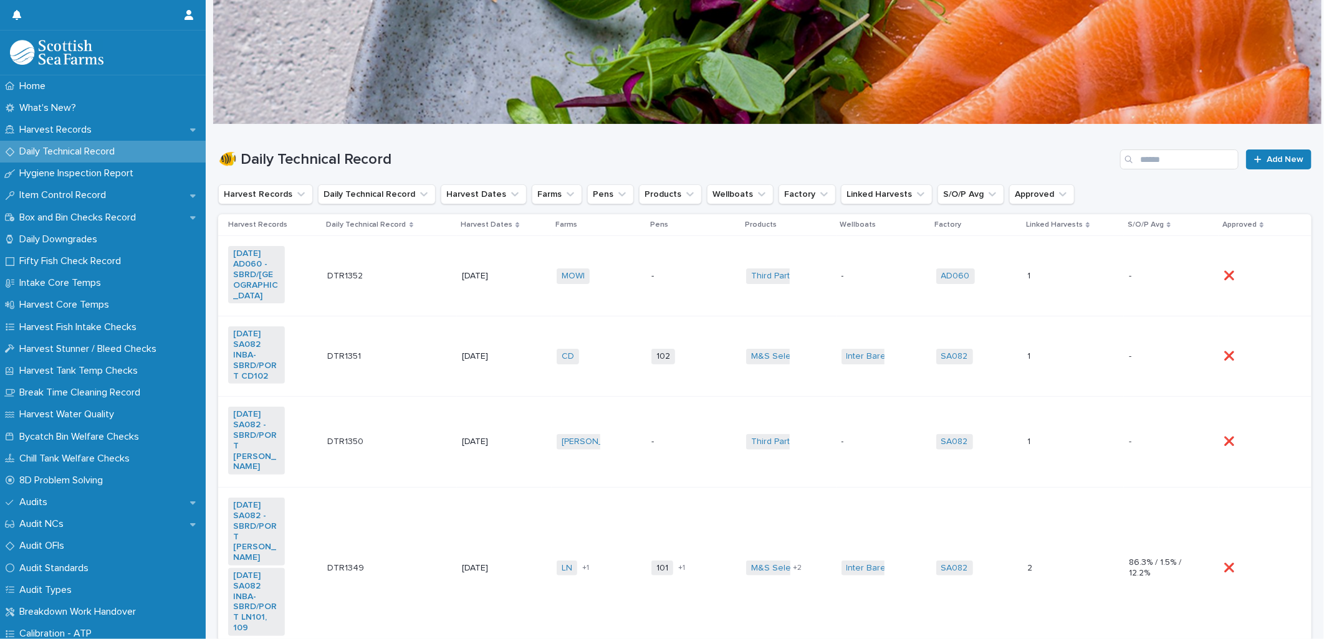
click at [681, 366] on td "102 + 0" at bounding box center [693, 357] width 95 height 80
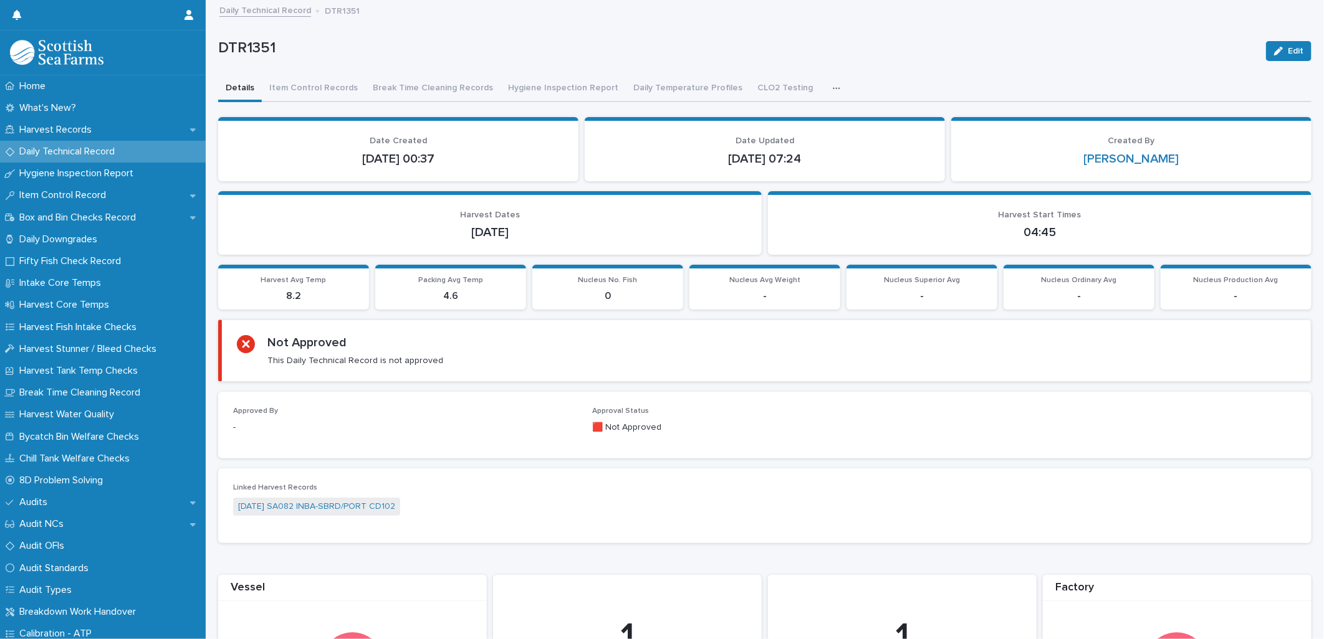
click at [833, 85] on icon "button" at bounding box center [836, 88] width 7 height 9
click at [662, 64] on div "DTR1351 Edit" at bounding box center [764, 51] width 1093 height 50
click at [676, 88] on button "Daily Temperature Profiles" at bounding box center [688, 89] width 124 height 26
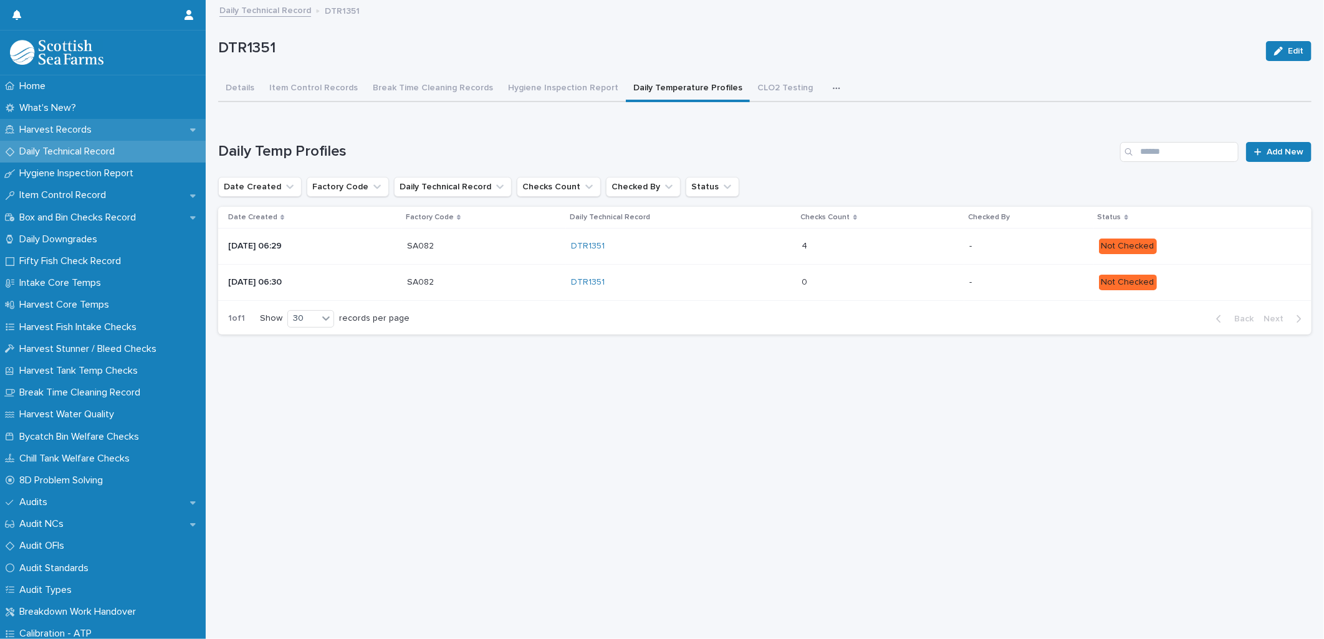
click at [57, 127] on p "Harvest Records" at bounding box center [57, 130] width 87 height 12
